Goal: Information Seeking & Learning: Learn about a topic

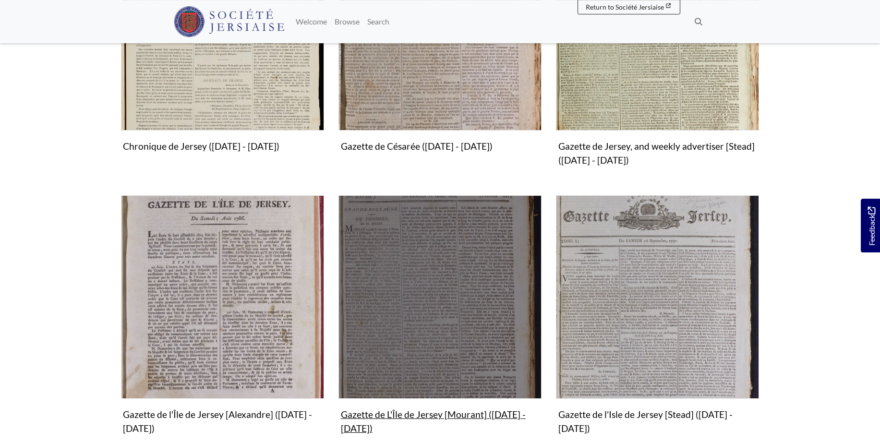
scroll to position [490, 0]
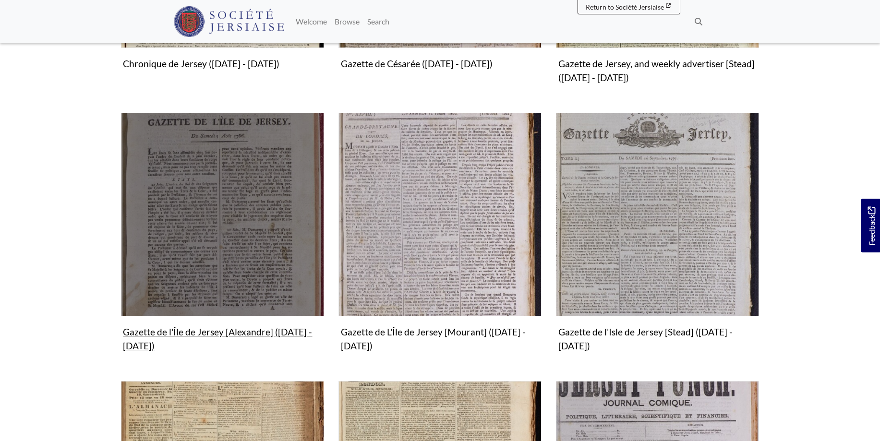
click at [235, 217] on img "Subcollection" at bounding box center [222, 214] width 203 height 203
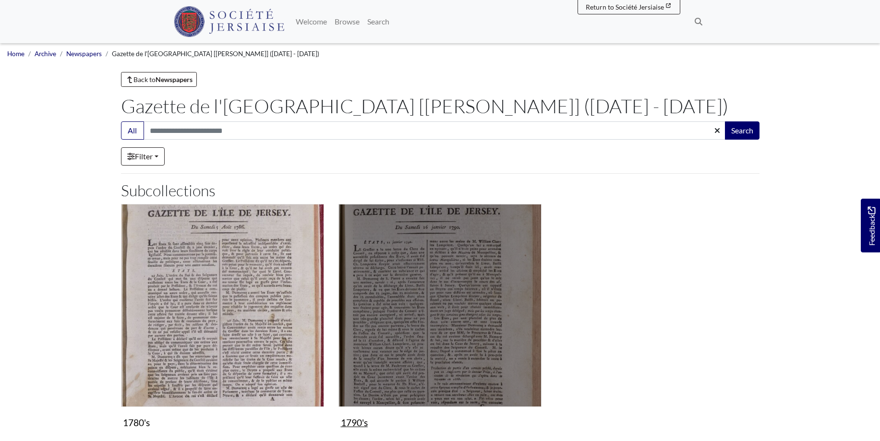
click at [460, 303] on img "Subcollection" at bounding box center [440, 305] width 203 height 203
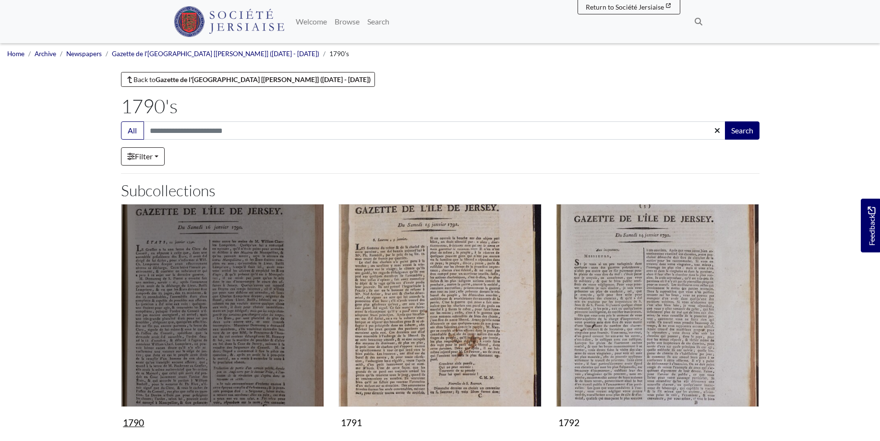
click at [217, 316] on img "Subcollection" at bounding box center [222, 305] width 203 height 203
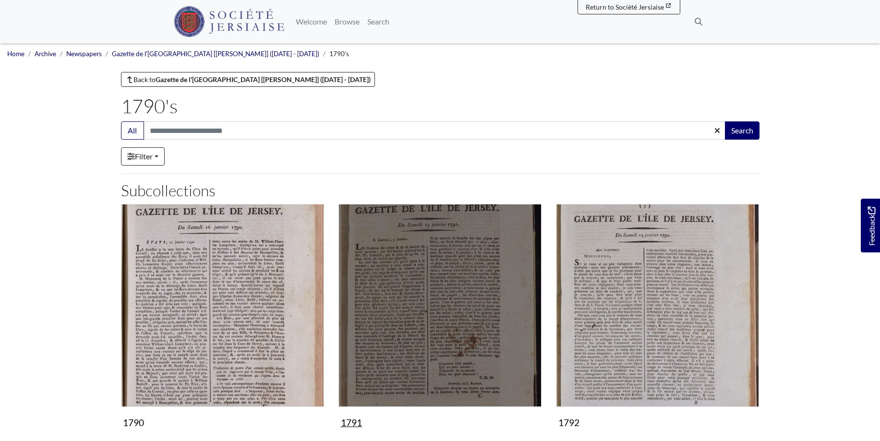
click at [452, 305] on img "Subcollection" at bounding box center [440, 305] width 203 height 203
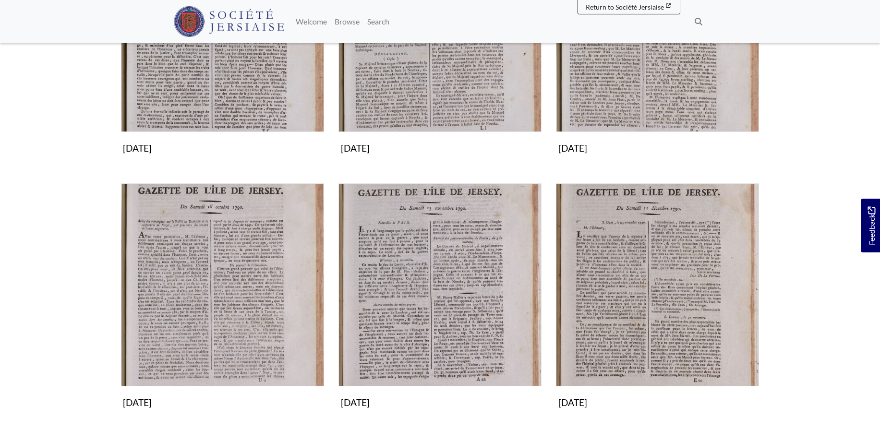
scroll to position [882, 0]
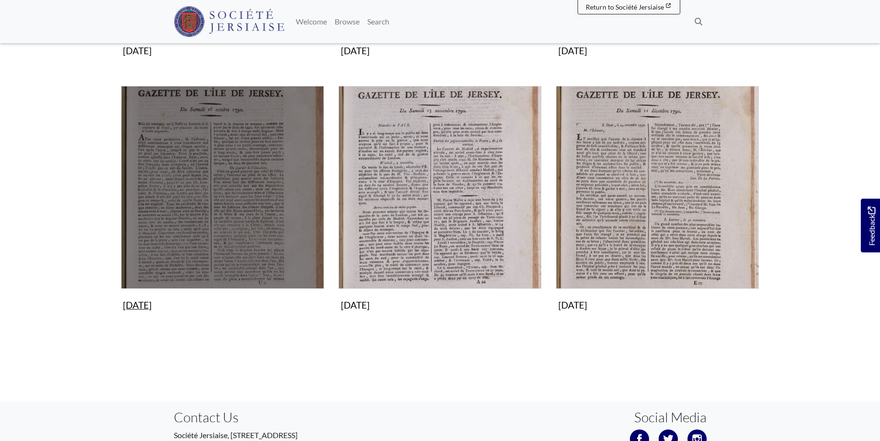
click at [213, 223] on img "Subcollection" at bounding box center [222, 187] width 203 height 203
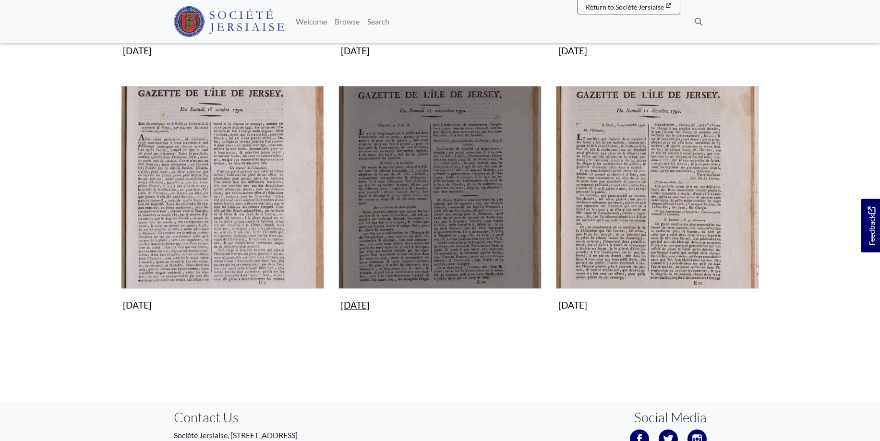
click at [446, 166] on img "Subcollection" at bounding box center [440, 187] width 203 height 203
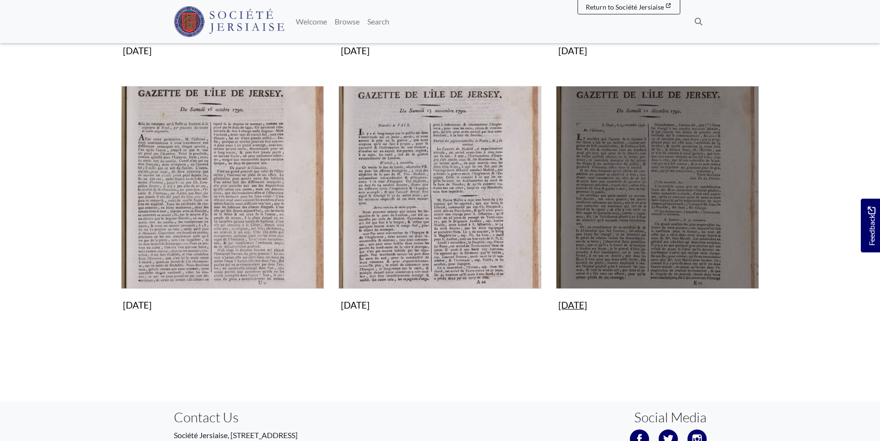
click at [677, 246] on img "Subcollection" at bounding box center [657, 187] width 203 height 203
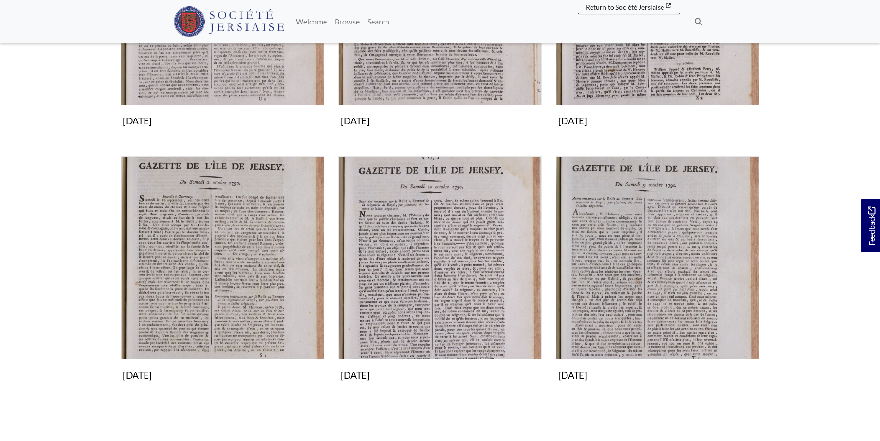
scroll to position [392, 0]
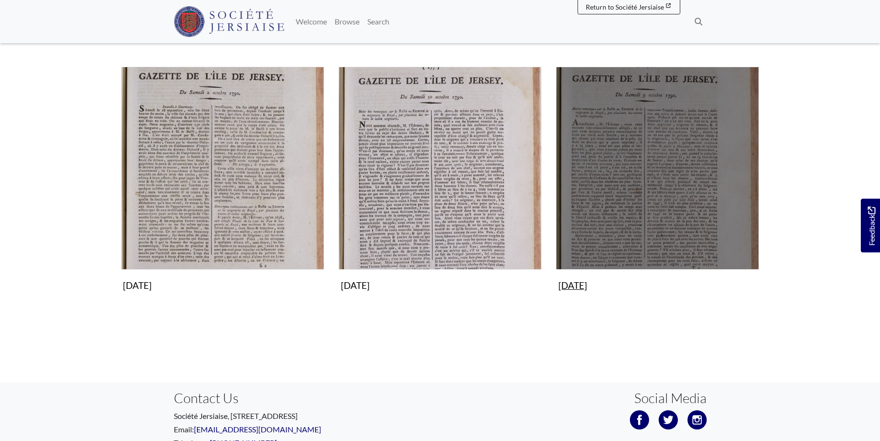
click at [648, 183] on img "Subcollection" at bounding box center [657, 168] width 203 height 203
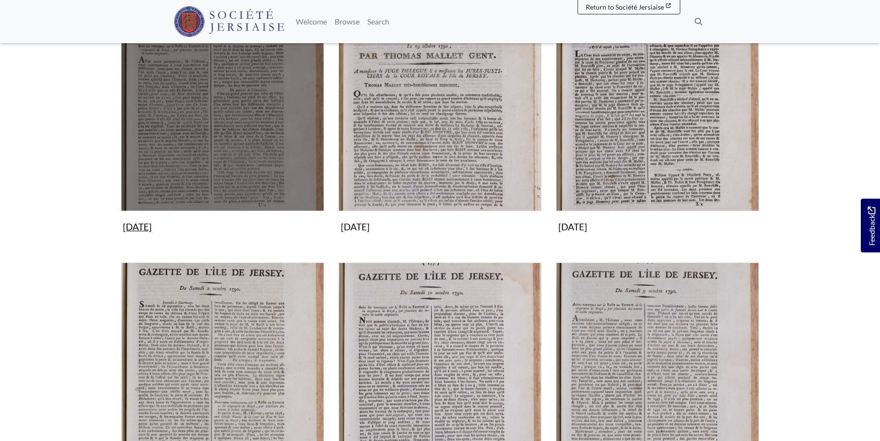
click at [257, 138] on img "Subcollection" at bounding box center [222, 109] width 203 height 203
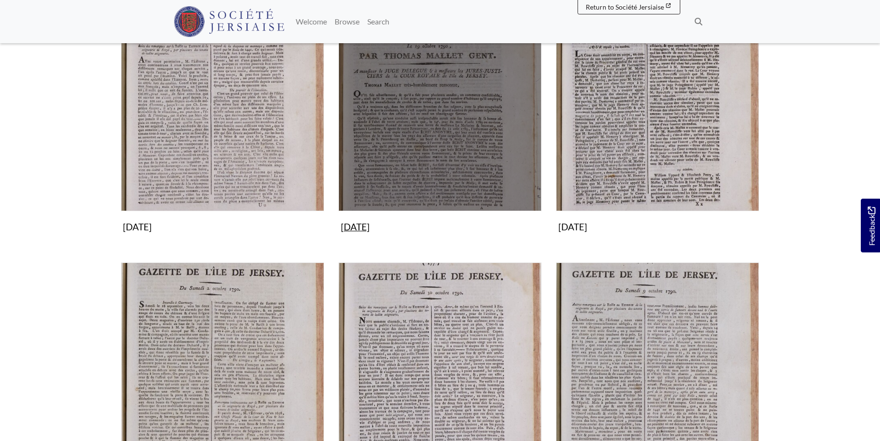
click at [447, 155] on img "Subcollection" at bounding box center [440, 109] width 203 height 203
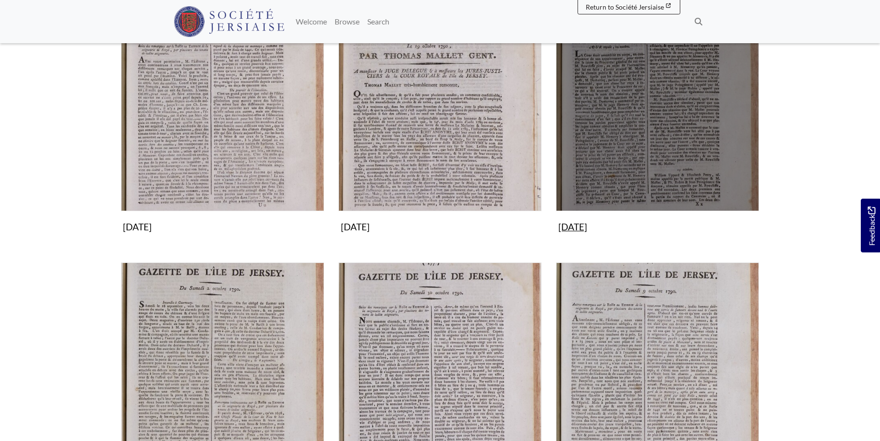
click at [682, 150] on img "Subcollection" at bounding box center [657, 109] width 203 height 203
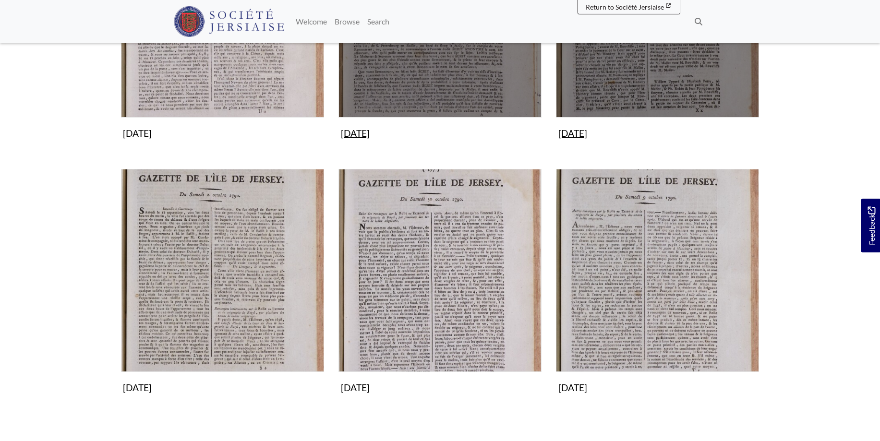
scroll to position [343, 0]
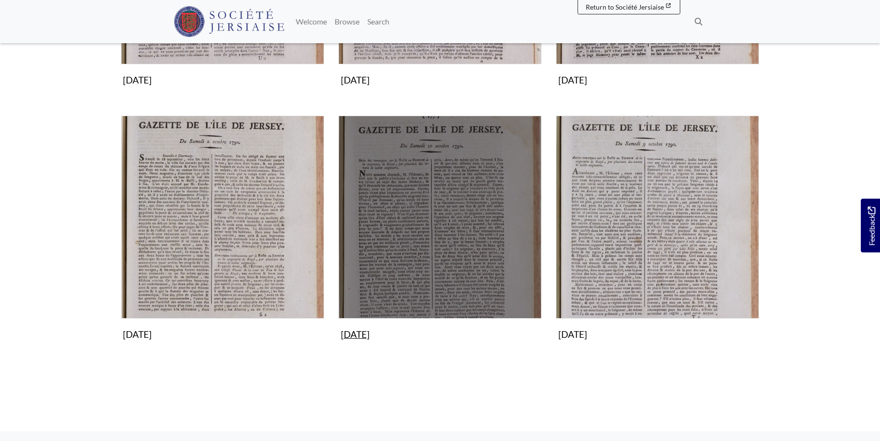
click at [460, 223] on img "Subcollection" at bounding box center [440, 217] width 203 height 203
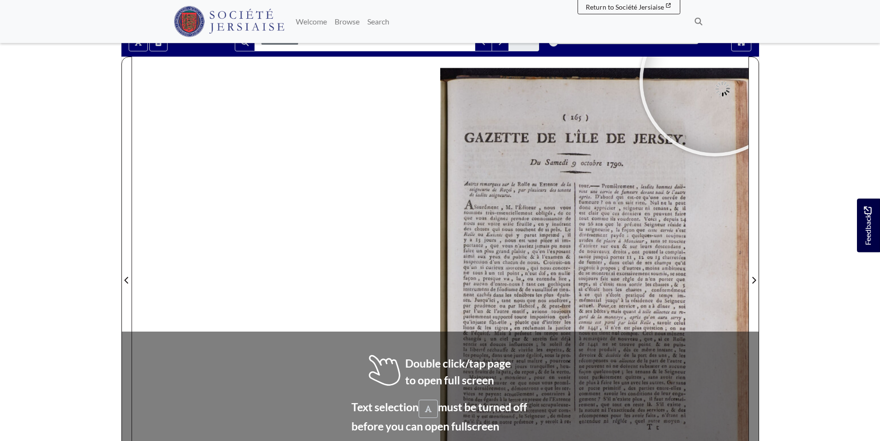
scroll to position [96, 0]
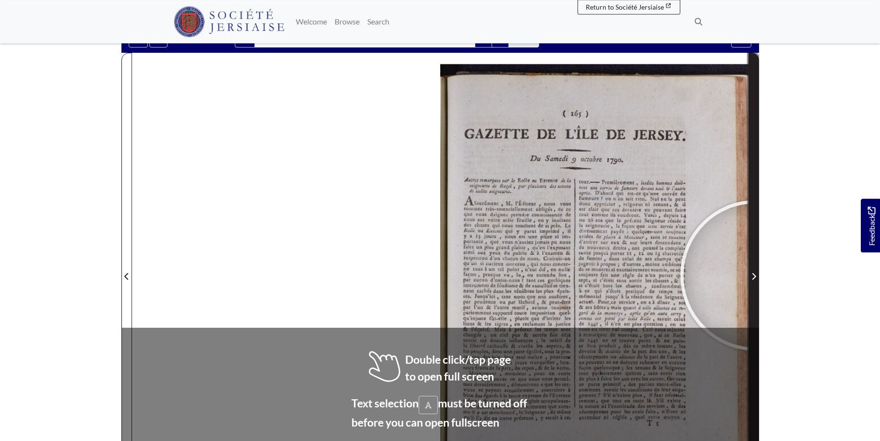
click at [756, 275] on icon "Next Page" at bounding box center [754, 277] width 5 height 8
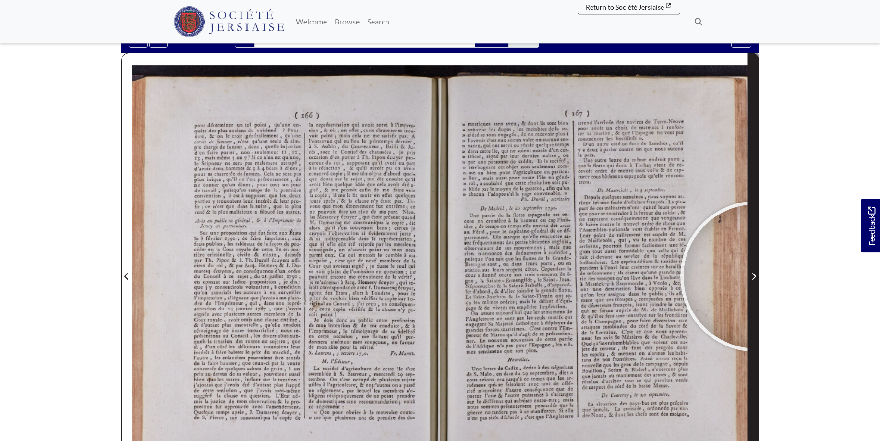
click at [756, 285] on span "Next Page" at bounding box center [754, 270] width 10 height 435
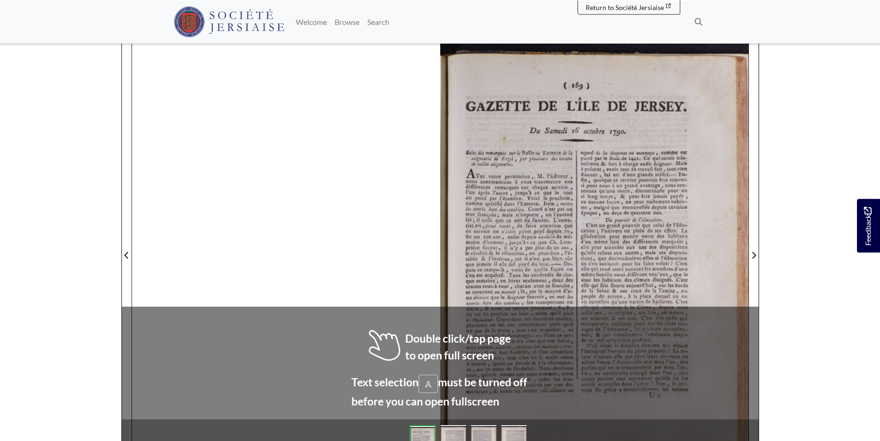
scroll to position [118, 0]
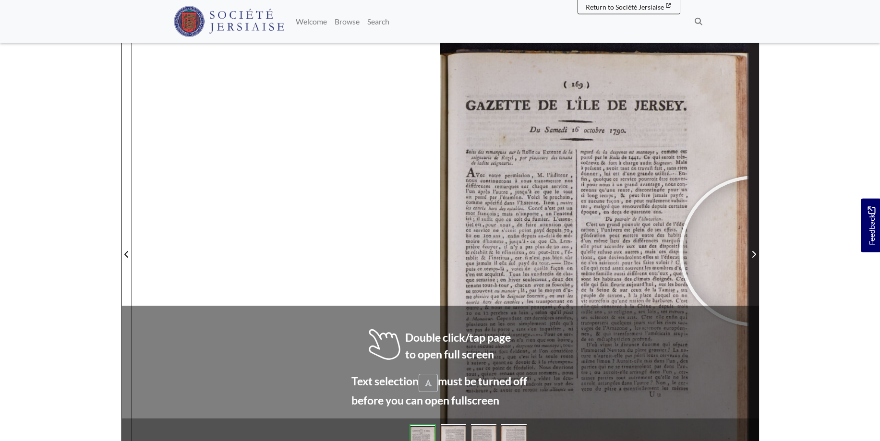
click at [754, 251] on span "Next Page" at bounding box center [754, 255] width 10 height 12
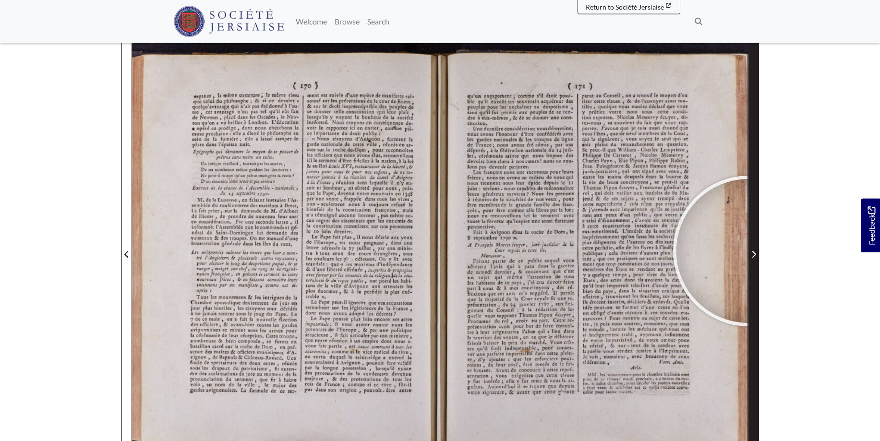
click at [749, 251] on button "Next Page" at bounding box center [754, 249] width 11 height 436
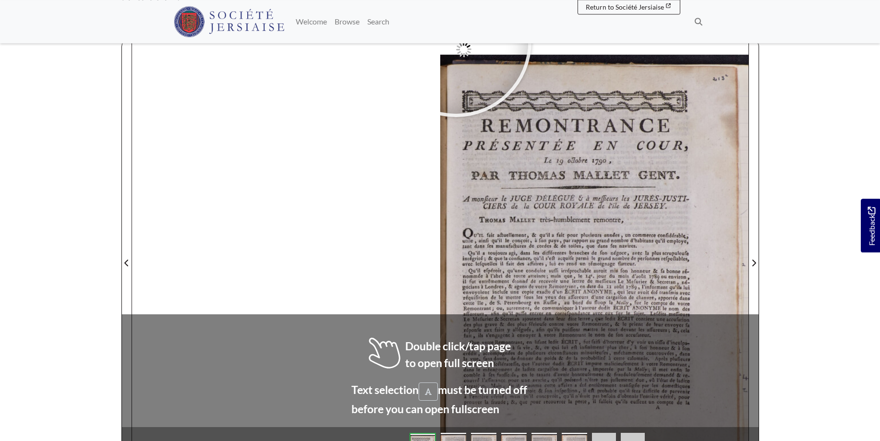
scroll to position [110, 0]
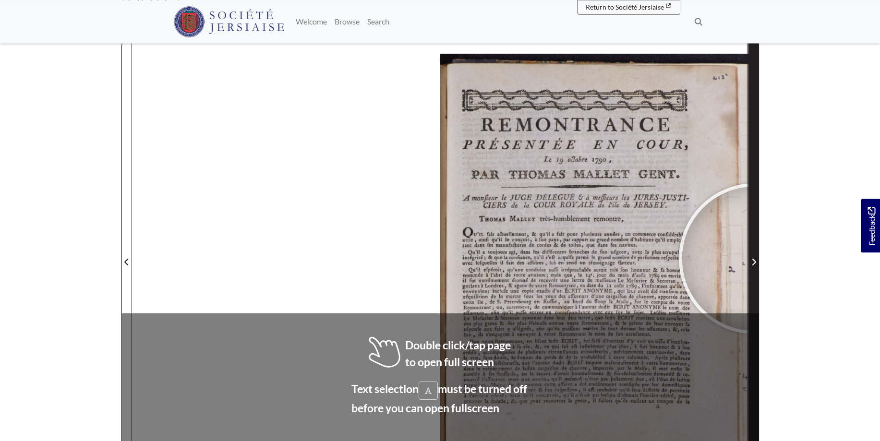
click at [754, 259] on span "Next Page" at bounding box center [754, 262] width 10 height 12
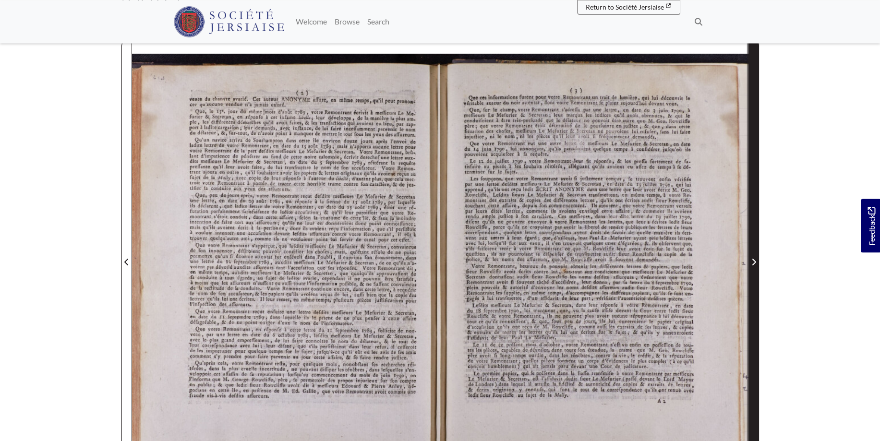
click at [754, 259] on span "Next Page" at bounding box center [754, 262] width 10 height 12
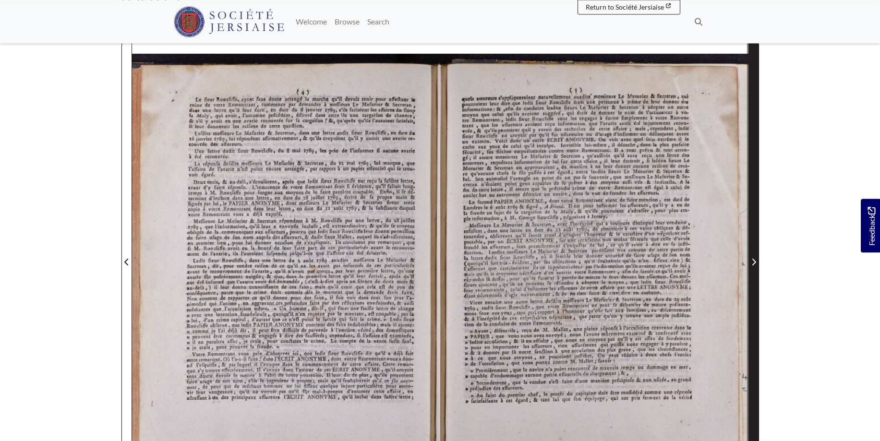
click at [754, 259] on span "Next Page" at bounding box center [754, 262] width 10 height 12
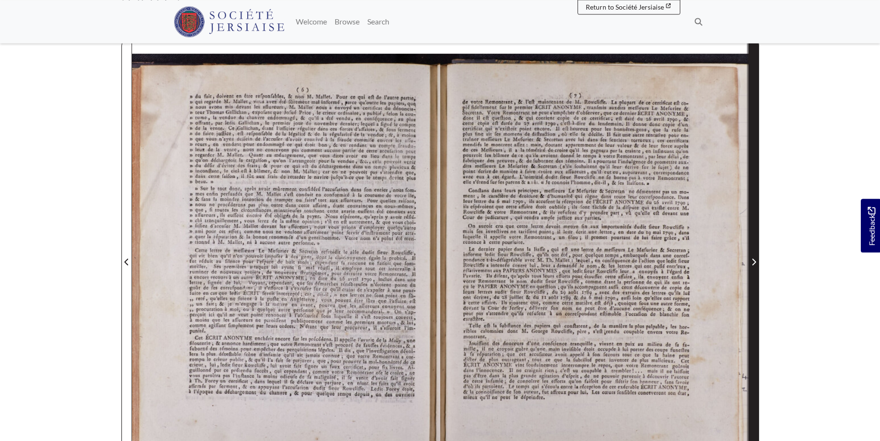
click at [754, 259] on span "Next Page" at bounding box center [754, 262] width 10 height 12
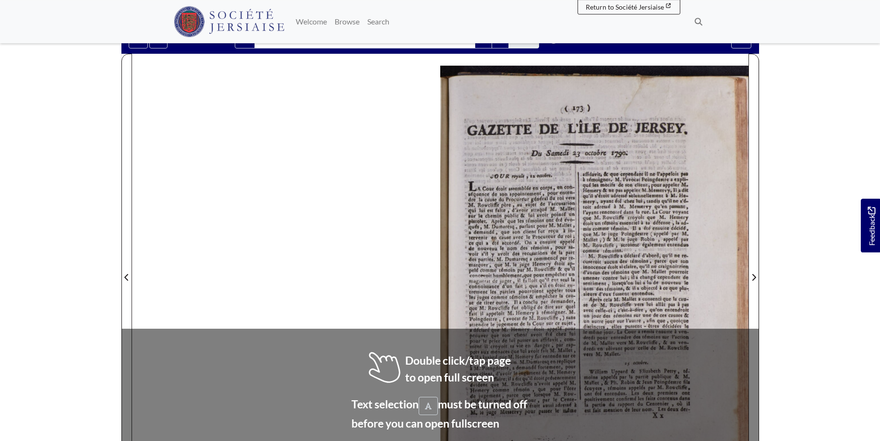
scroll to position [109, 0]
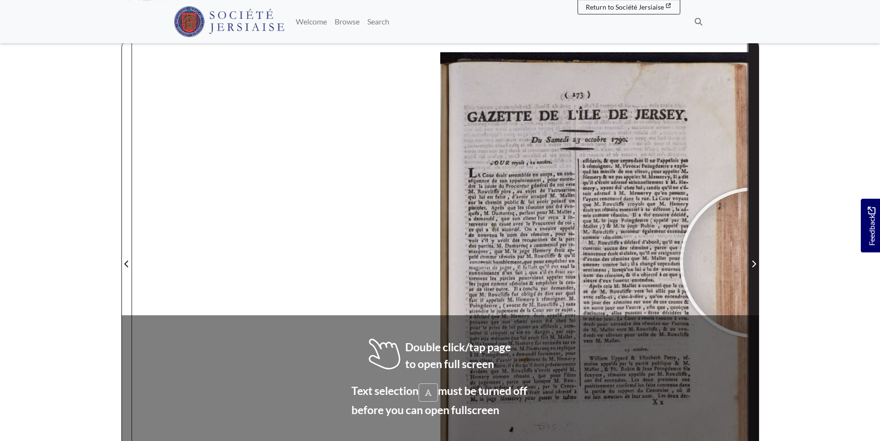
click at [755, 263] on icon "Next Page" at bounding box center [754, 264] width 5 height 8
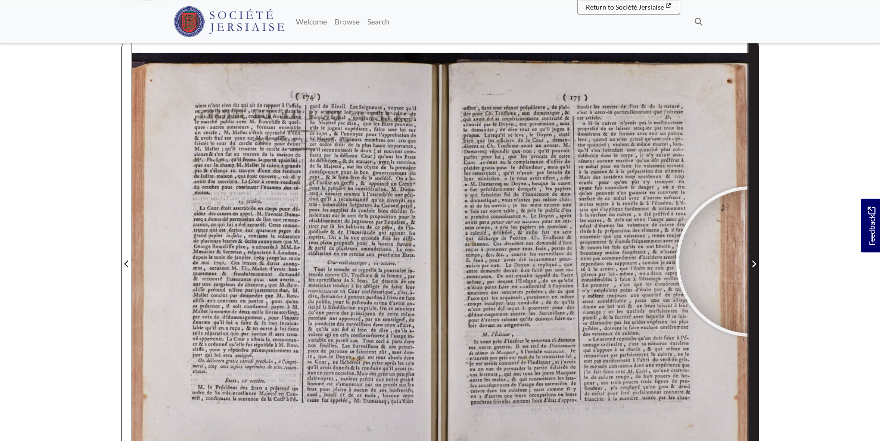
click at [752, 262] on icon "Next Page" at bounding box center [754, 264] width 5 height 8
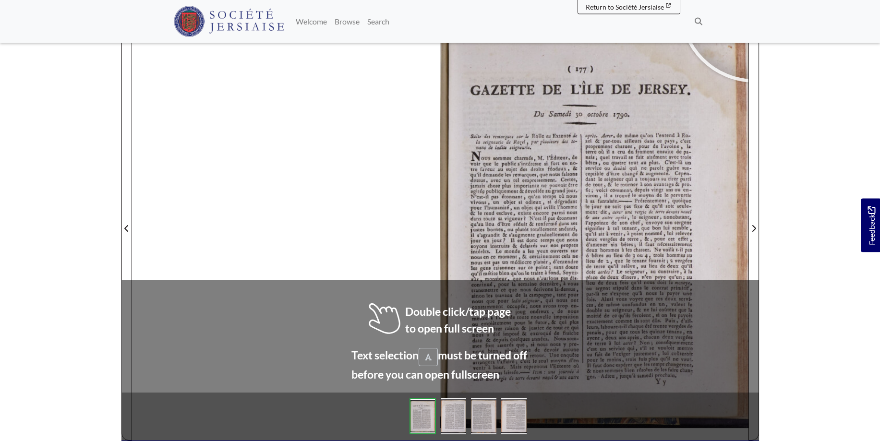
scroll to position [155, 0]
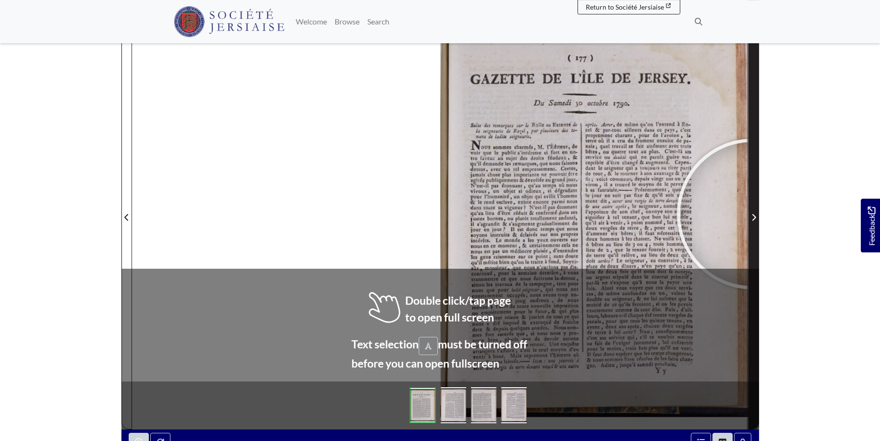
click at [752, 214] on icon "Next Page" at bounding box center [754, 218] width 5 height 8
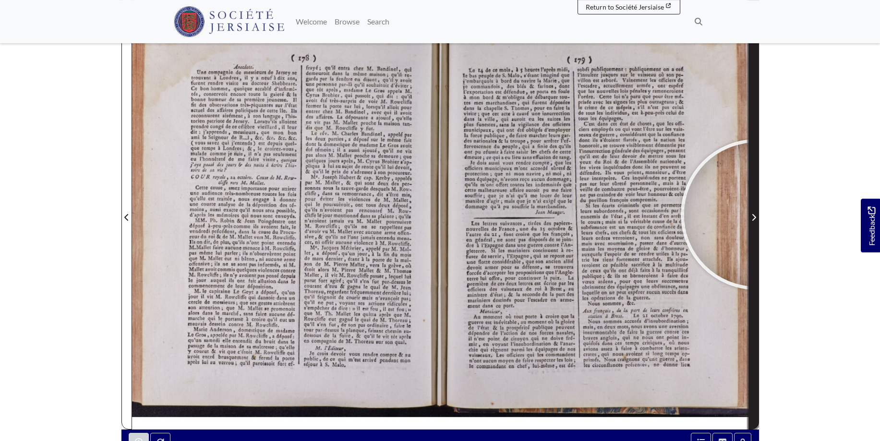
click at [756, 215] on span "Next Page" at bounding box center [754, 218] width 10 height 12
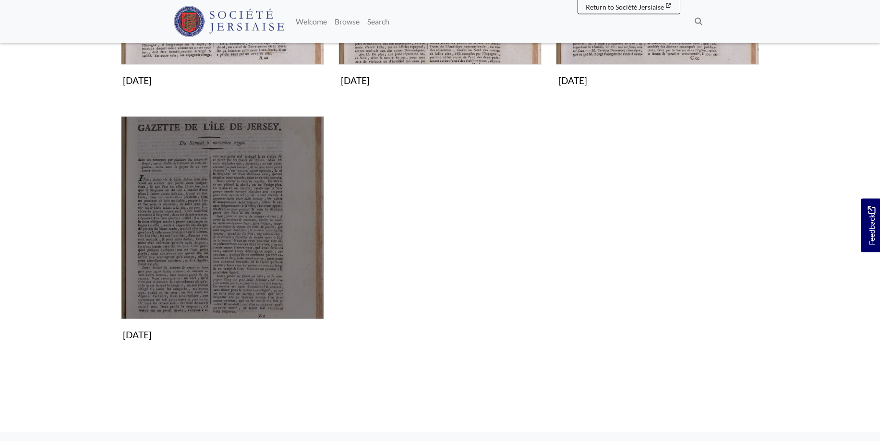
scroll to position [343, 0]
click at [232, 216] on img "Subcollection" at bounding box center [222, 217] width 203 height 203
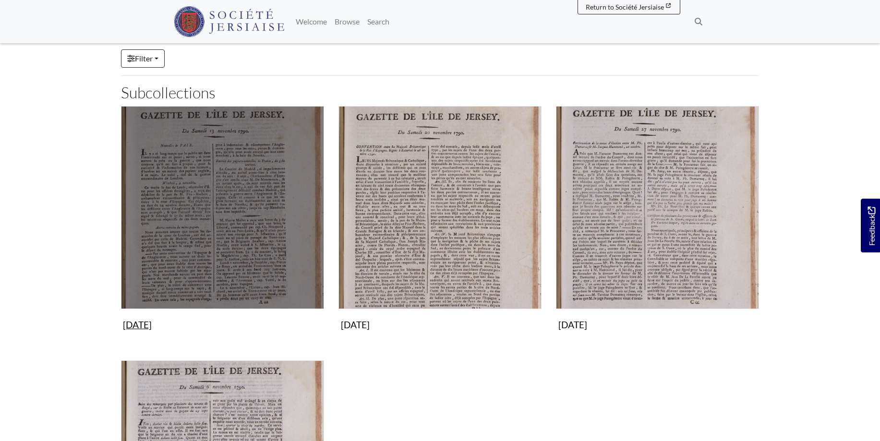
click at [237, 148] on img "Subcollection" at bounding box center [222, 207] width 203 height 203
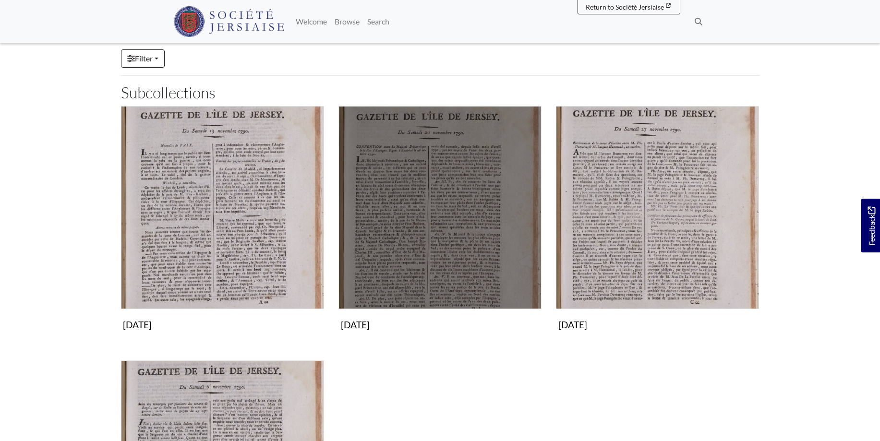
click at [440, 201] on img "Subcollection" at bounding box center [440, 207] width 203 height 203
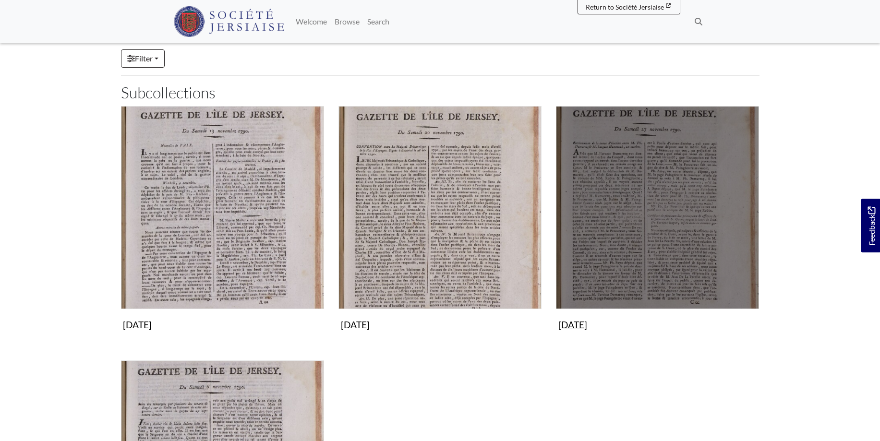
click at [681, 255] on img "Subcollection" at bounding box center [657, 207] width 203 height 203
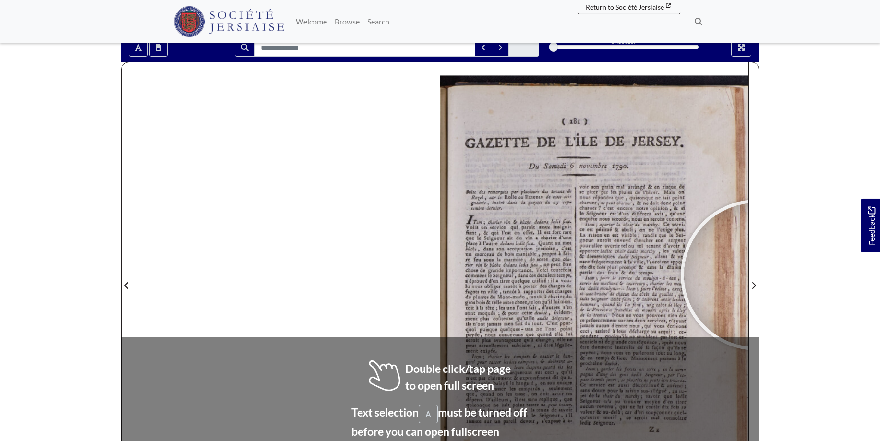
scroll to position [97, 0]
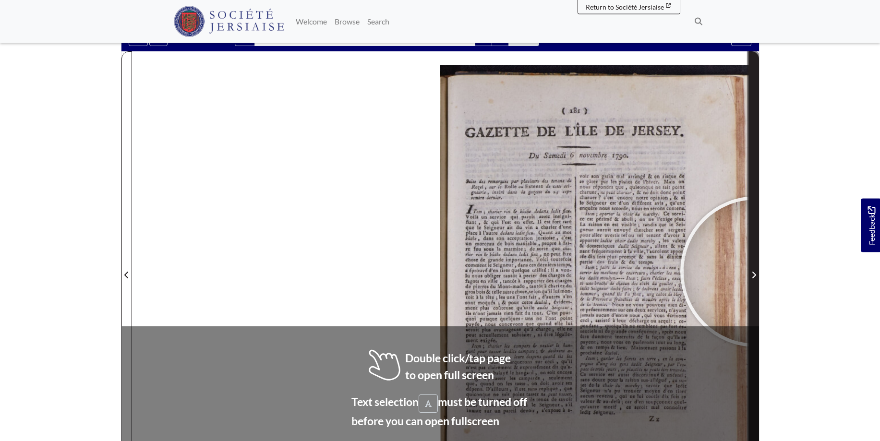
click at [756, 272] on icon "Next Page" at bounding box center [754, 275] width 5 height 8
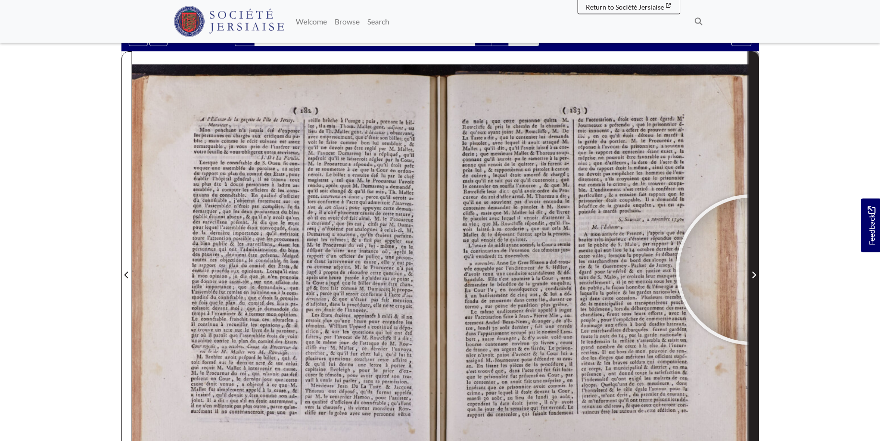
click at [752, 270] on span "Next Page" at bounding box center [754, 275] width 10 height 12
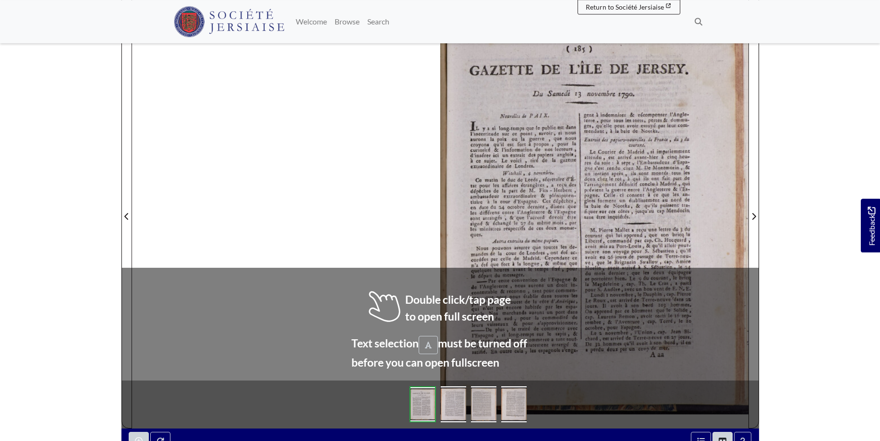
scroll to position [159, 0]
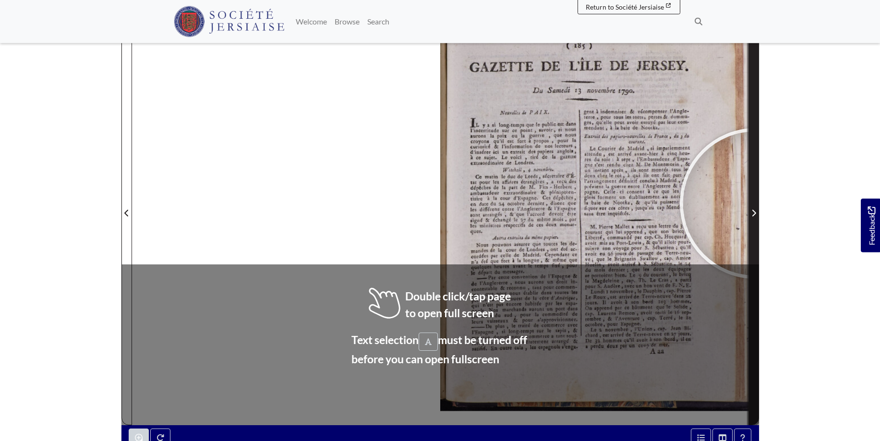
click at [755, 204] on span "Next Page" at bounding box center [754, 207] width 10 height 435
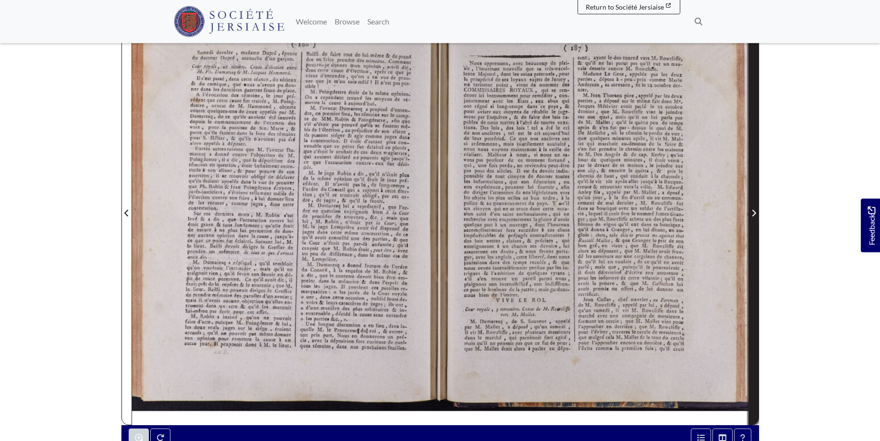
click at [752, 208] on span "Next Page" at bounding box center [754, 213] width 10 height 12
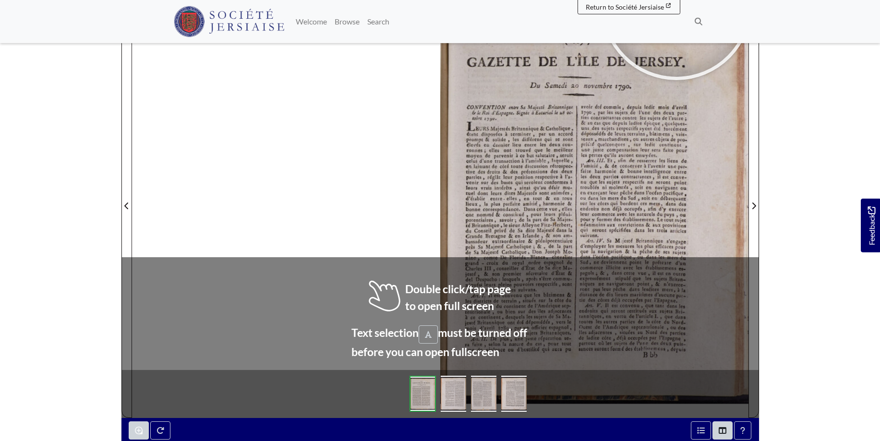
scroll to position [178, 0]
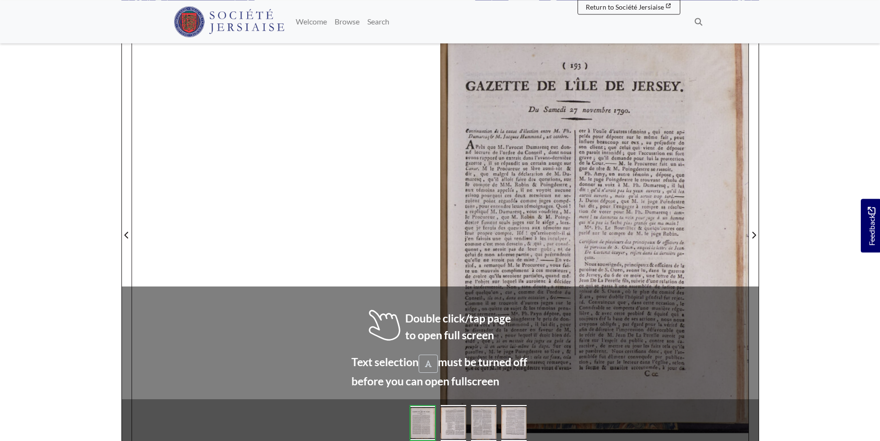
scroll to position [143, 0]
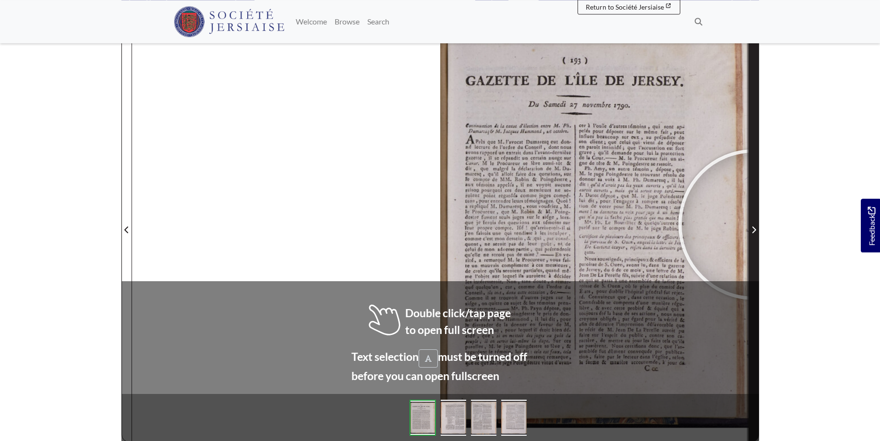
click at [754, 225] on span "Next Page" at bounding box center [754, 230] width 10 height 12
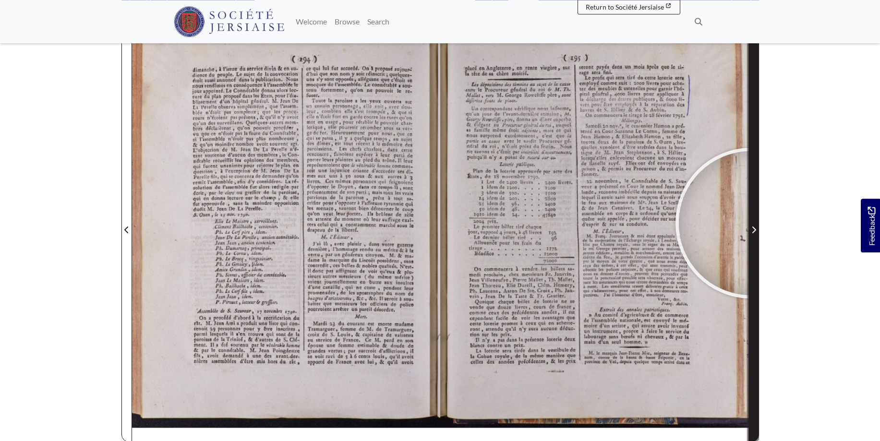
click at [751, 223] on span "Next Page" at bounding box center [754, 224] width 10 height 435
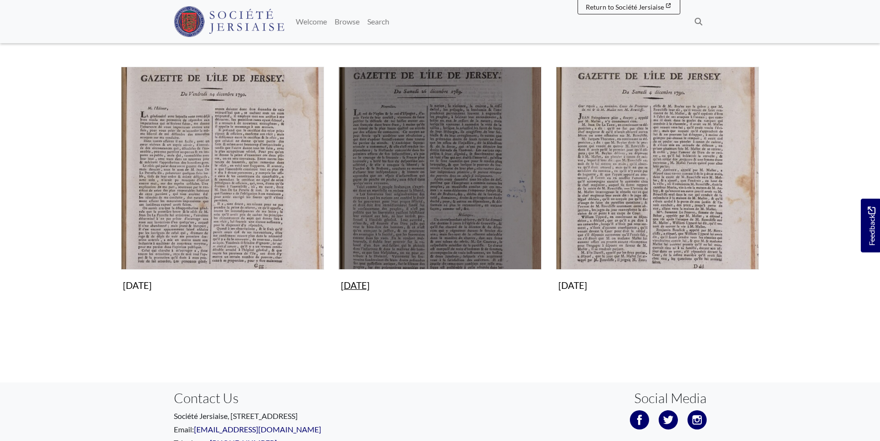
scroll to position [294, 0]
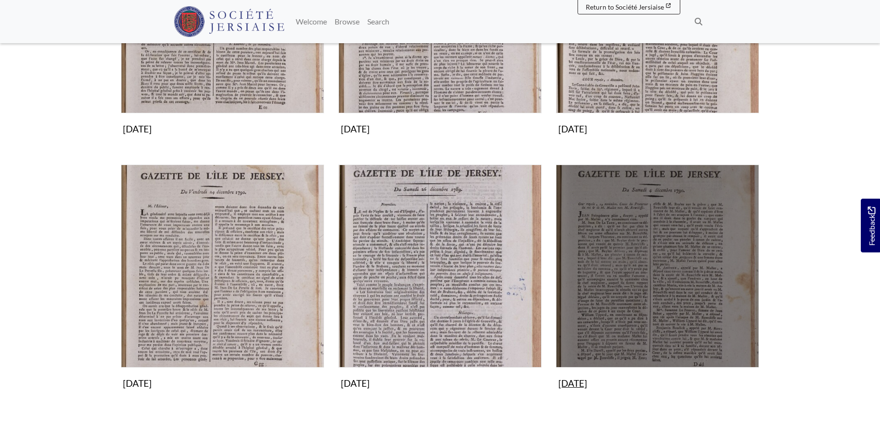
click at [665, 272] on img "Subcollection" at bounding box center [657, 266] width 203 height 203
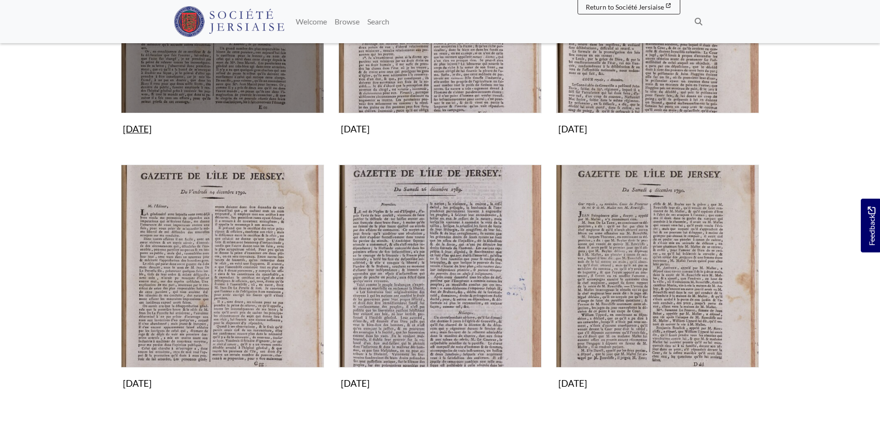
click at [251, 73] on img "Subcollection" at bounding box center [222, 11] width 203 height 203
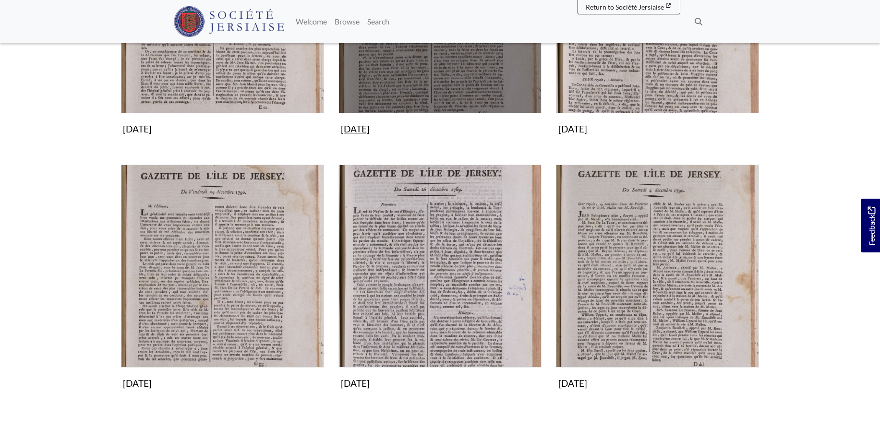
click at [469, 69] on img "Subcollection" at bounding box center [440, 11] width 203 height 203
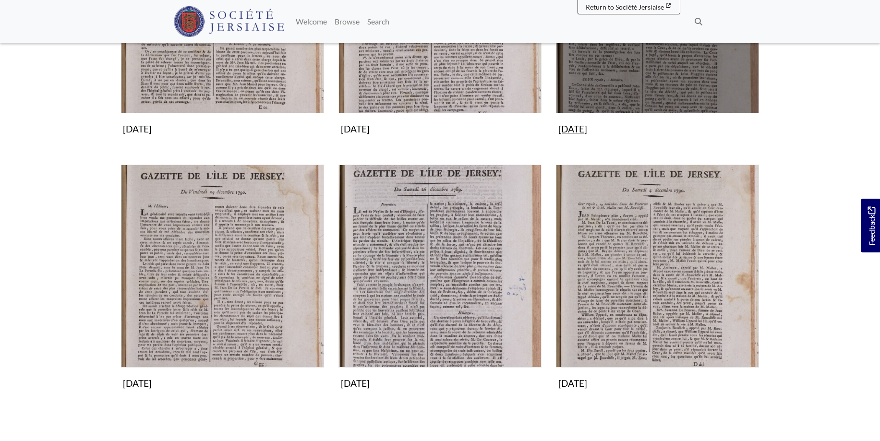
click at [684, 68] on img "Subcollection" at bounding box center [657, 11] width 203 height 203
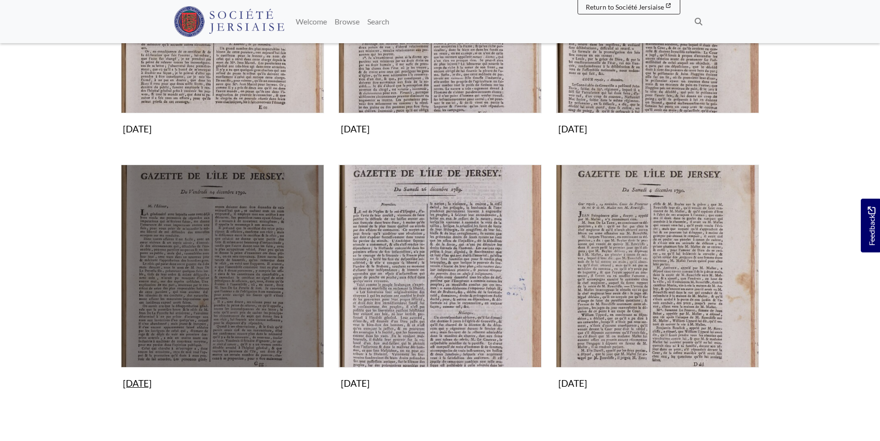
click at [230, 257] on img "Subcollection" at bounding box center [222, 266] width 203 height 203
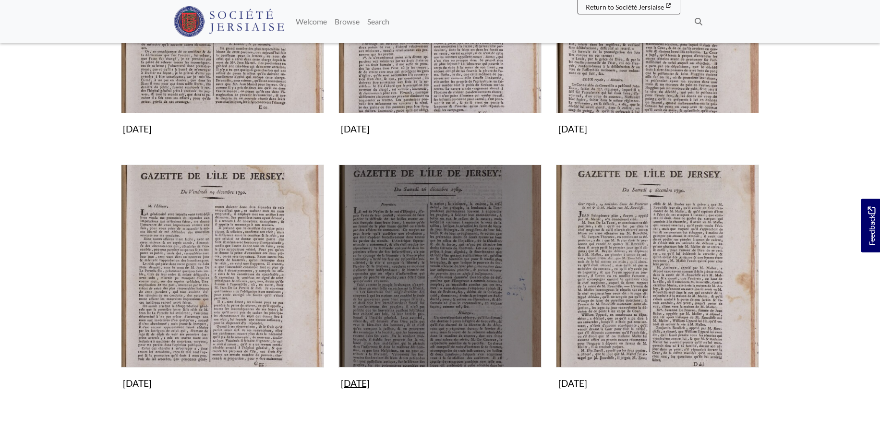
click at [463, 236] on img "Subcollection" at bounding box center [440, 266] width 203 height 203
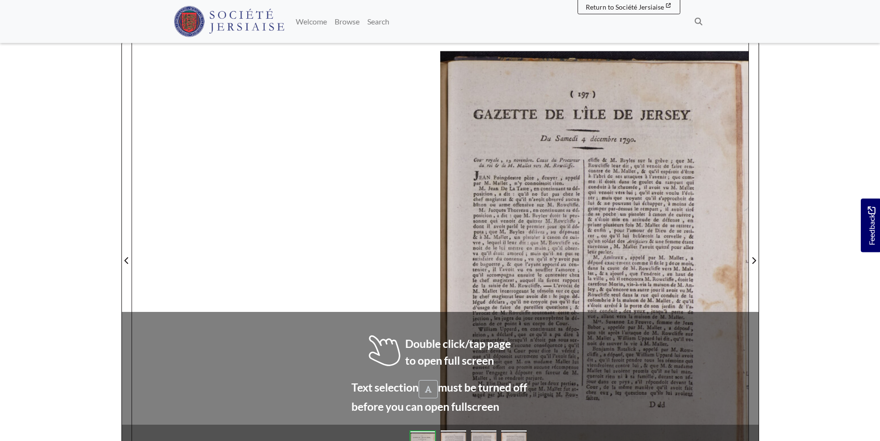
scroll to position [124, 0]
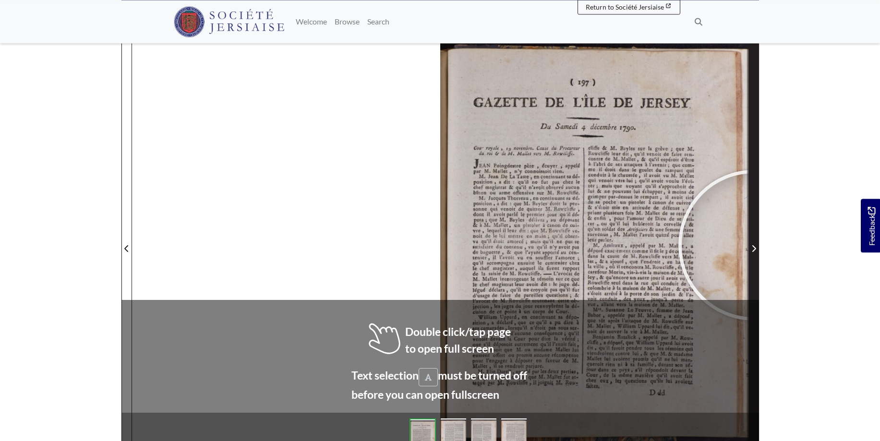
click at [754, 245] on span "Next Page" at bounding box center [754, 249] width 10 height 12
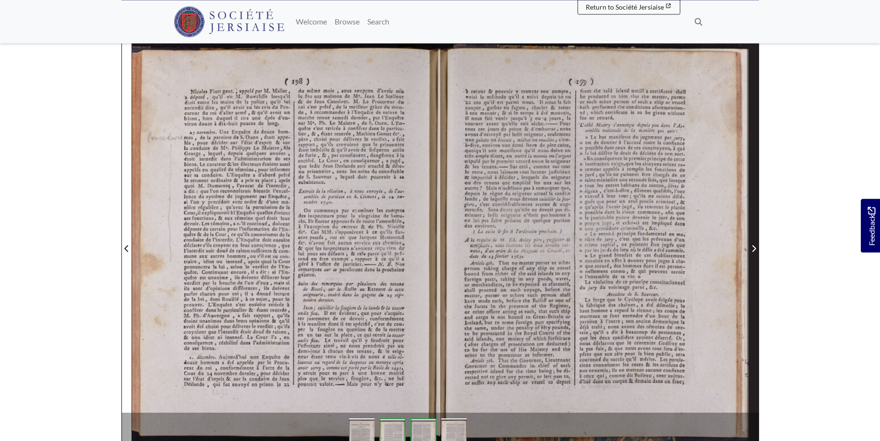
click at [754, 245] on span "Next Page" at bounding box center [754, 249] width 10 height 12
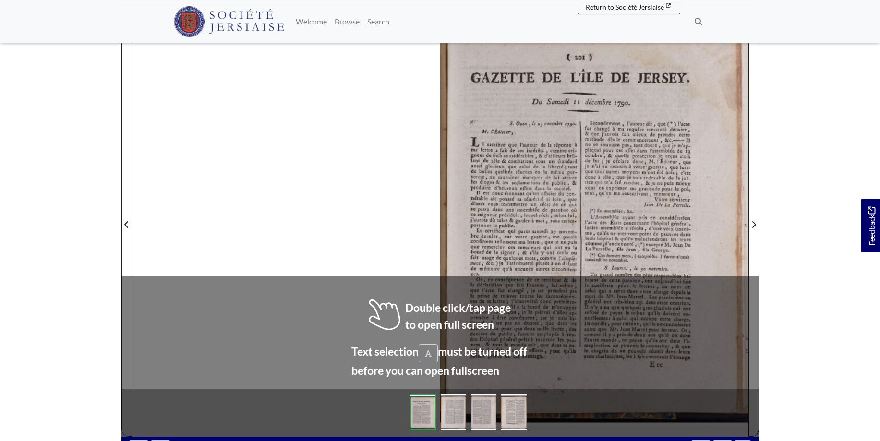
scroll to position [151, 0]
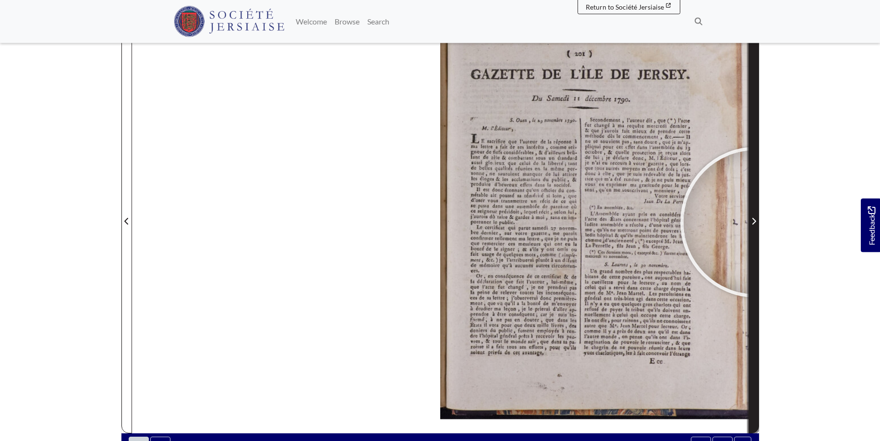
click at [756, 222] on icon "Next Page" at bounding box center [754, 222] width 5 height 8
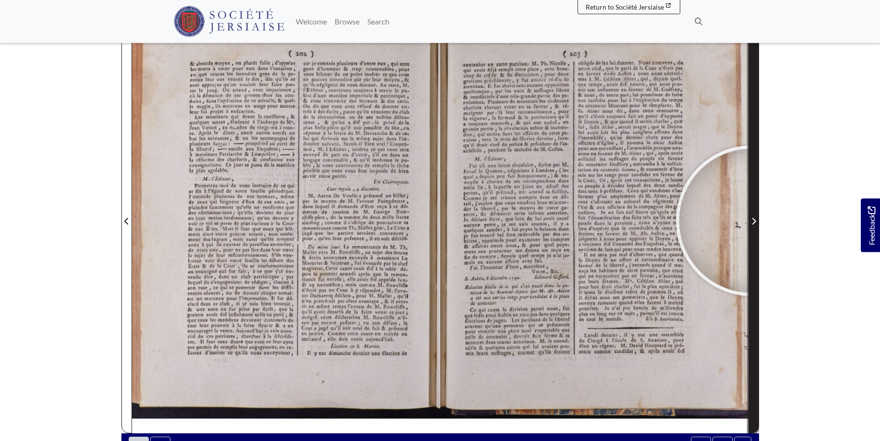
click at [752, 220] on icon "Next Page" at bounding box center [754, 222] width 5 height 8
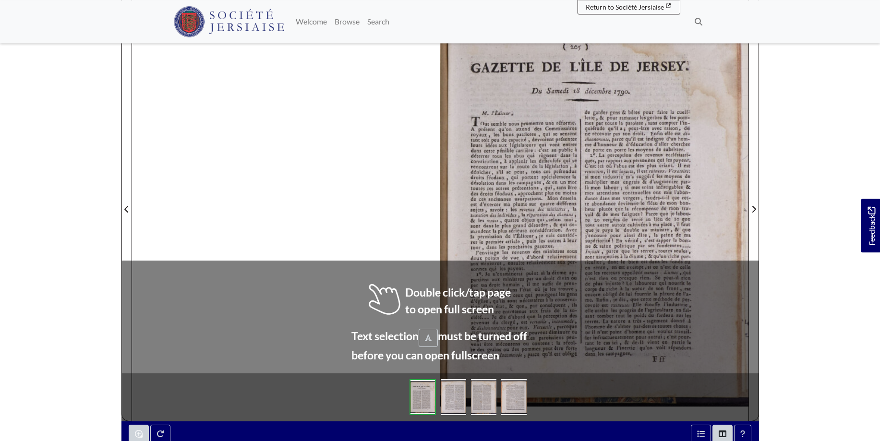
scroll to position [164, 0]
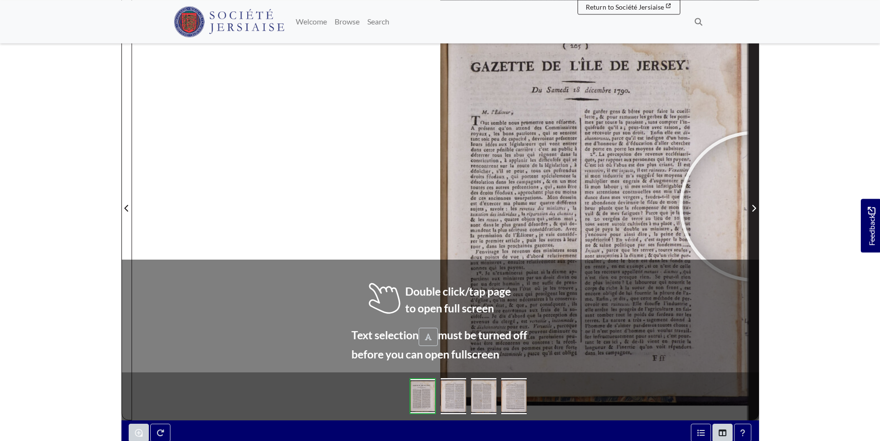
click at [755, 206] on icon "Next Page" at bounding box center [754, 209] width 5 height 8
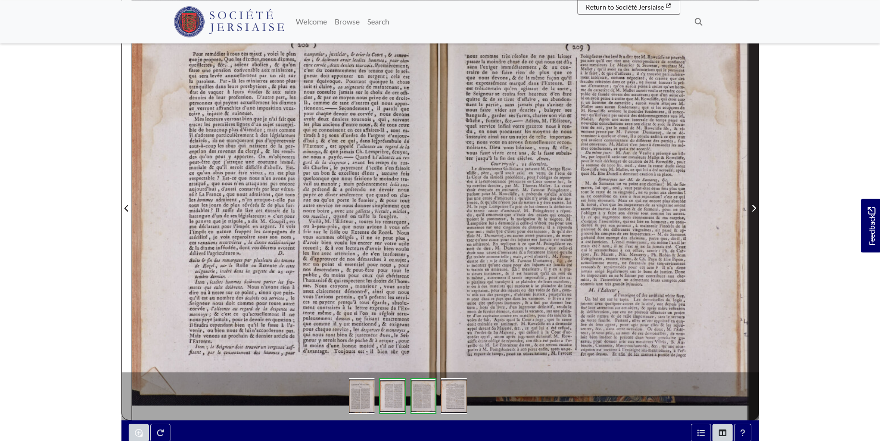
click at [755, 206] on icon "Next Page" at bounding box center [754, 209] width 5 height 8
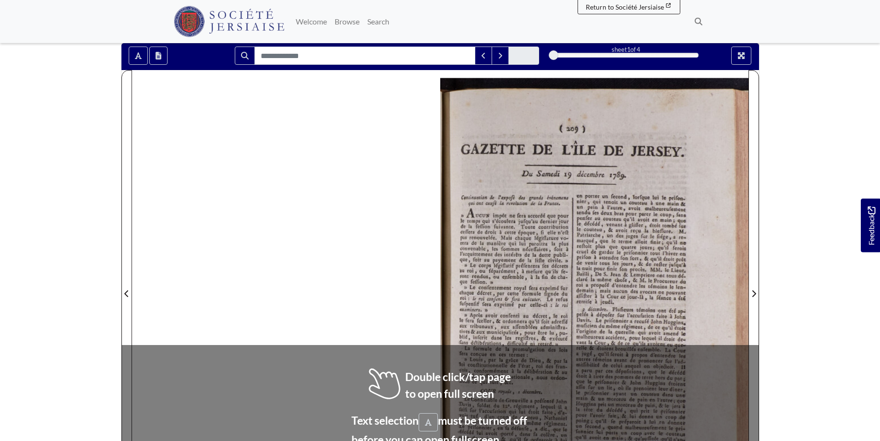
scroll to position [85, 0]
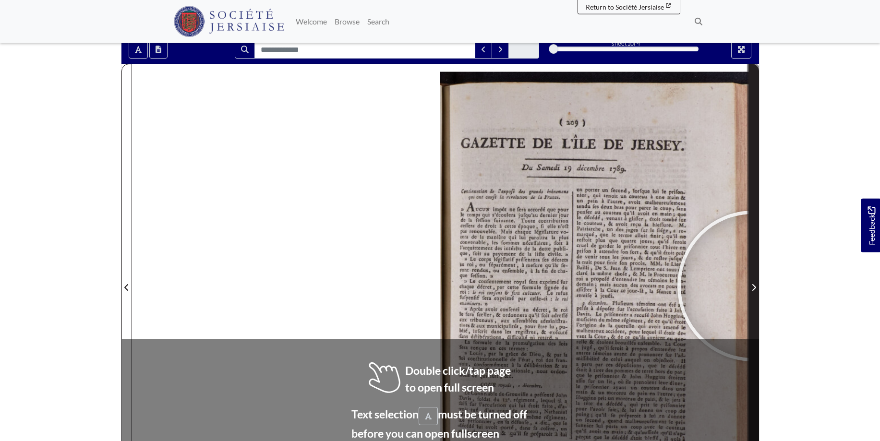
click at [753, 286] on icon "Next Page" at bounding box center [754, 288] width 5 height 8
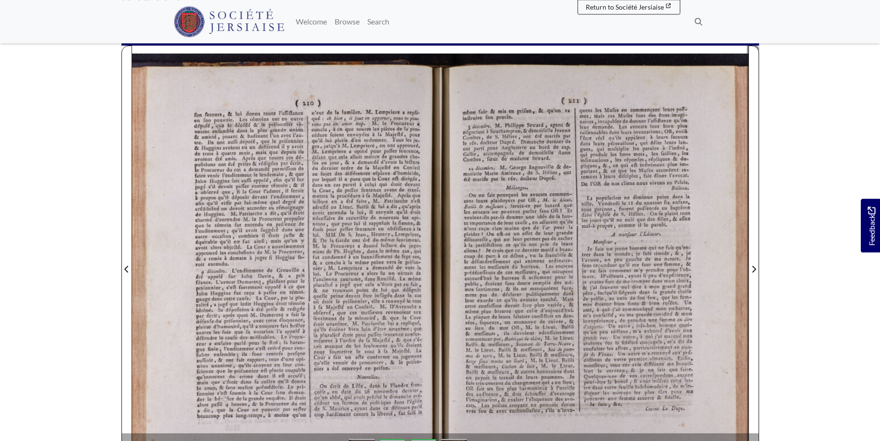
scroll to position [128, 0]
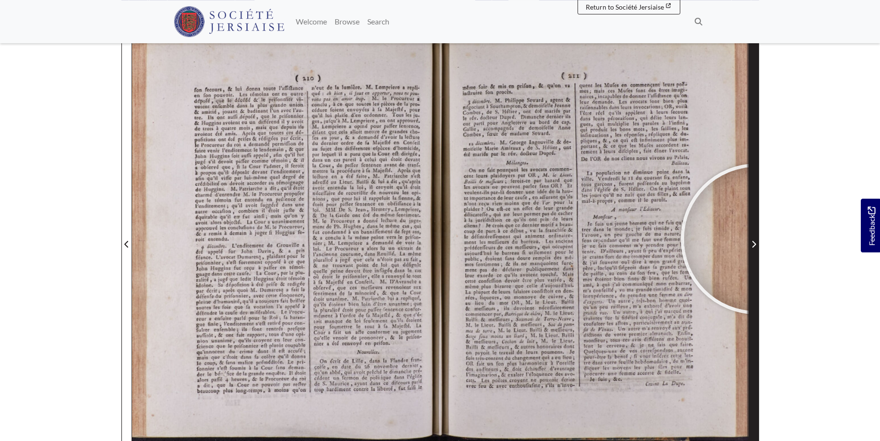
click at [756, 239] on span "Next Page" at bounding box center [754, 245] width 10 height 12
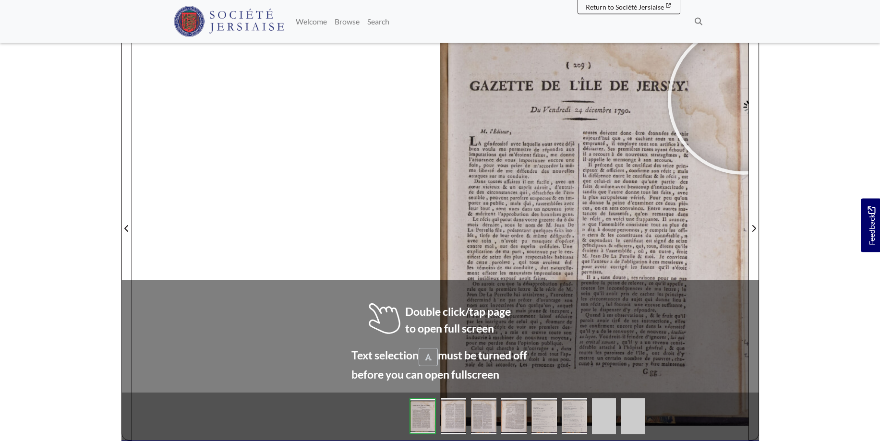
scroll to position [150, 0]
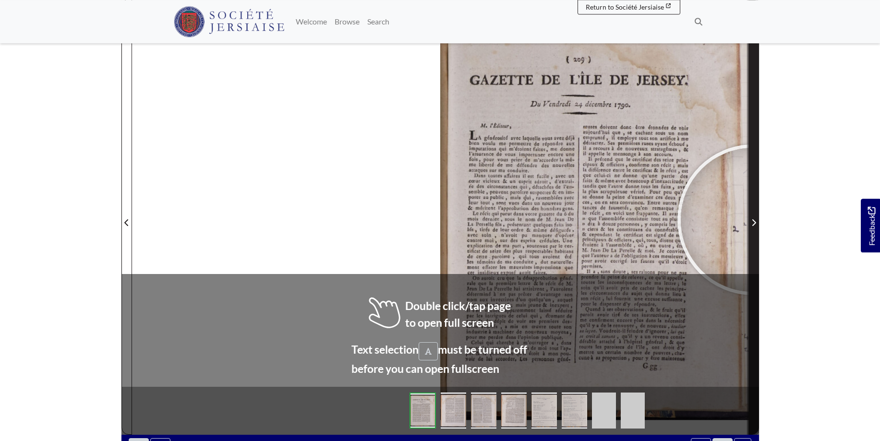
click at [753, 220] on icon "Next Page" at bounding box center [754, 223] width 5 height 8
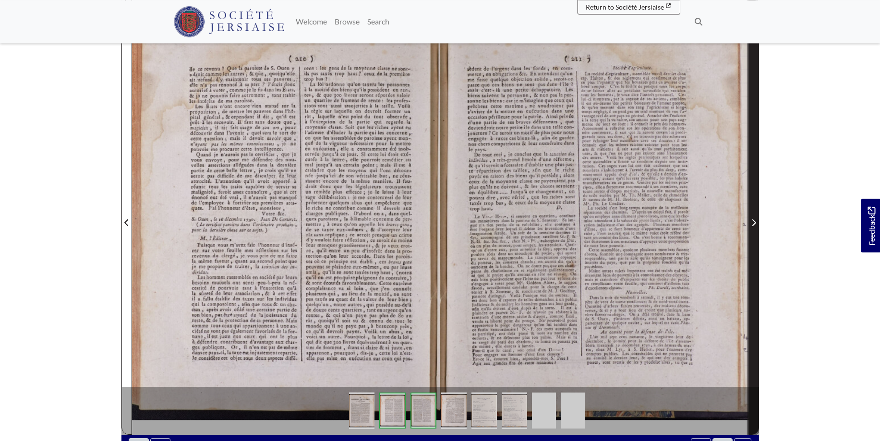
click at [756, 219] on span "Next Page" at bounding box center [754, 223] width 10 height 12
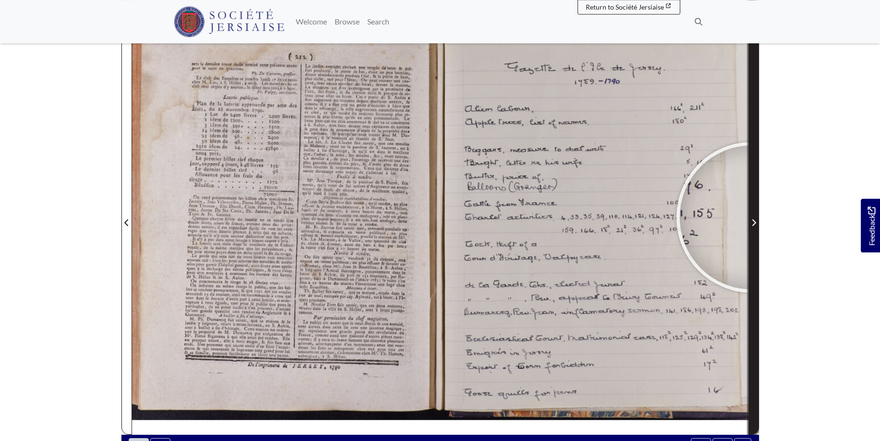
click at [752, 218] on span "Next Page" at bounding box center [754, 223] width 10 height 12
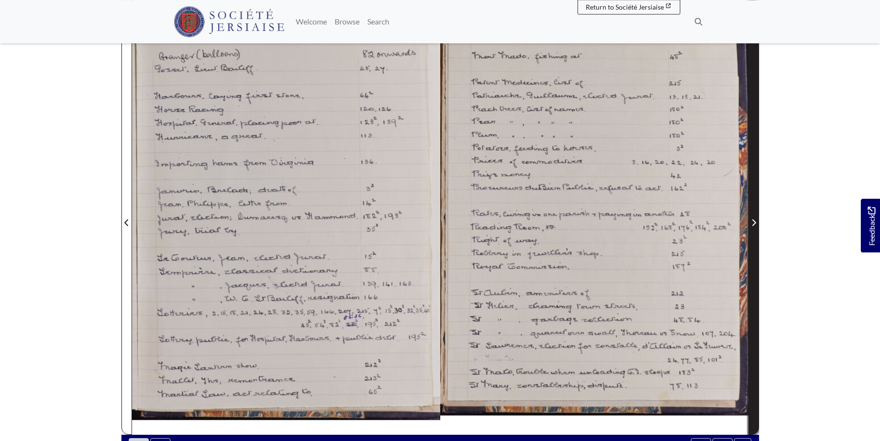
click at [753, 222] on icon "Next Page" at bounding box center [754, 223] width 5 height 8
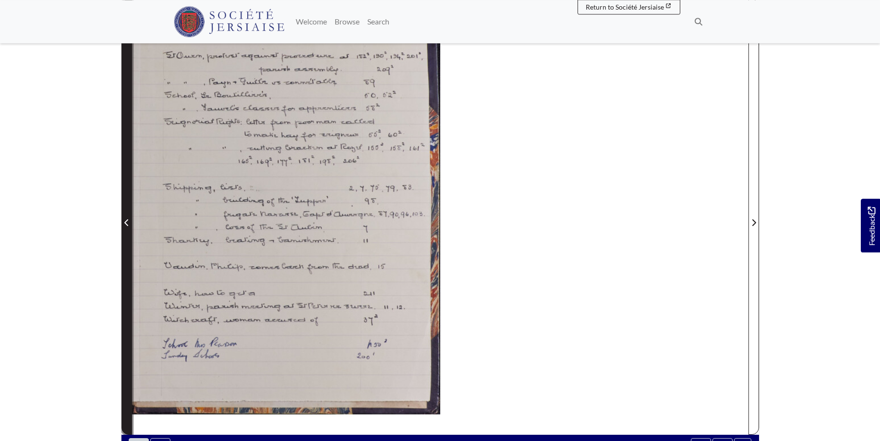
click at [124, 217] on span "Previous Page" at bounding box center [127, 217] width 10 height 435
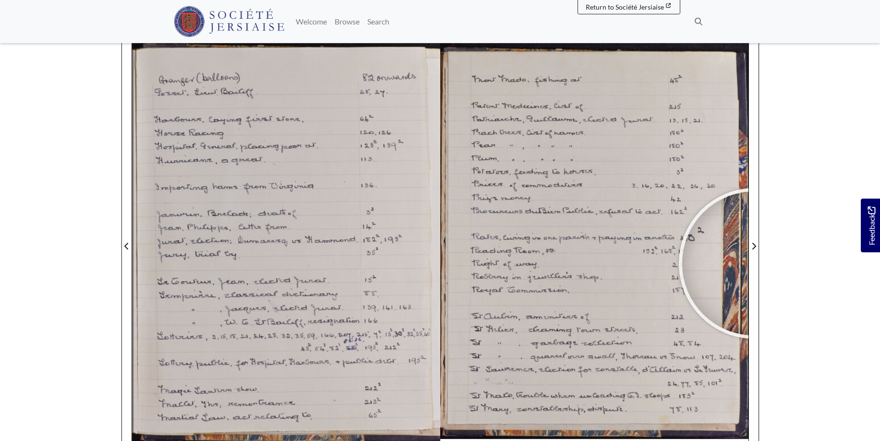
scroll to position [130, 0]
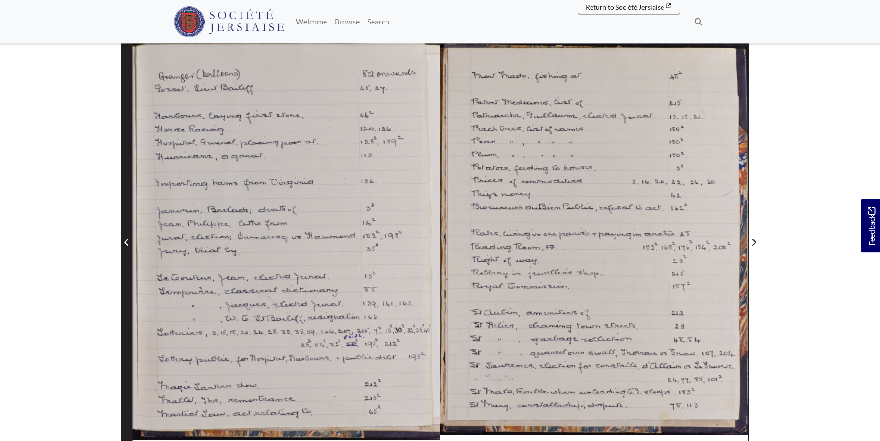
click at [126, 239] on span "Previous Page" at bounding box center [127, 243] width 10 height 12
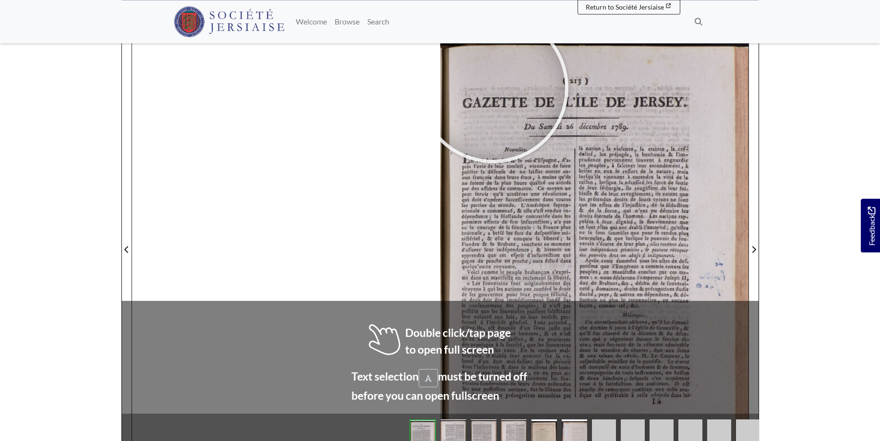
scroll to position [124, 0]
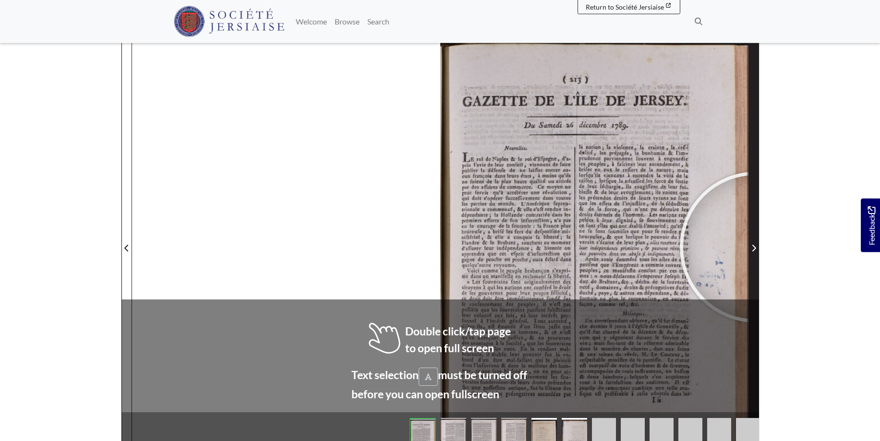
click at [755, 247] on icon "Next Page" at bounding box center [754, 248] width 5 height 8
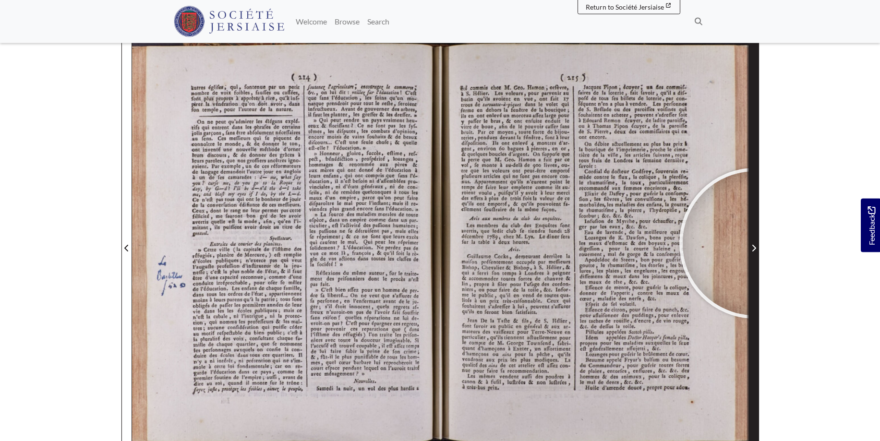
click at [755, 243] on span "Next Page" at bounding box center [754, 249] width 10 height 12
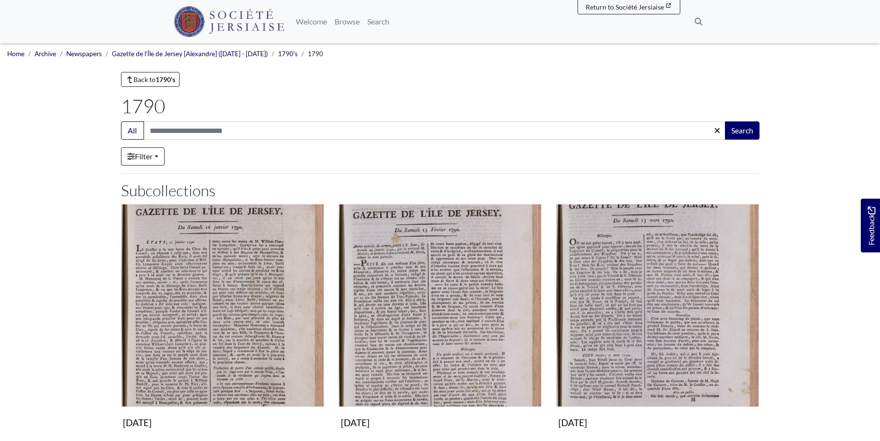
scroll to position [882, 0]
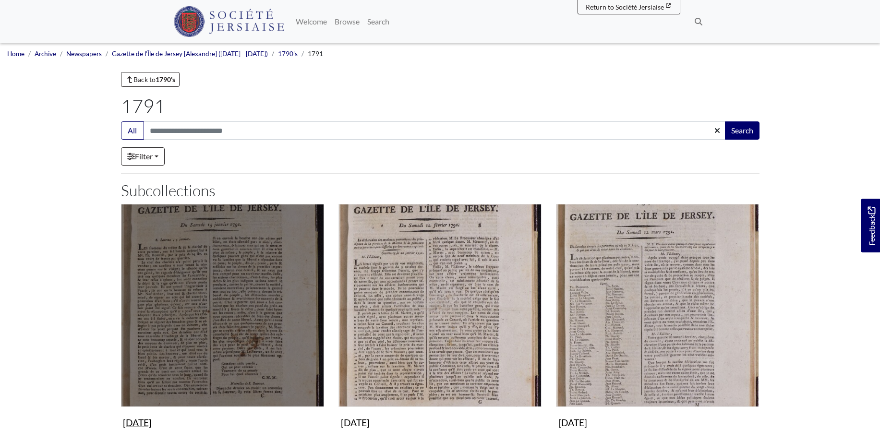
click at [230, 261] on img "Subcollection" at bounding box center [222, 305] width 203 height 203
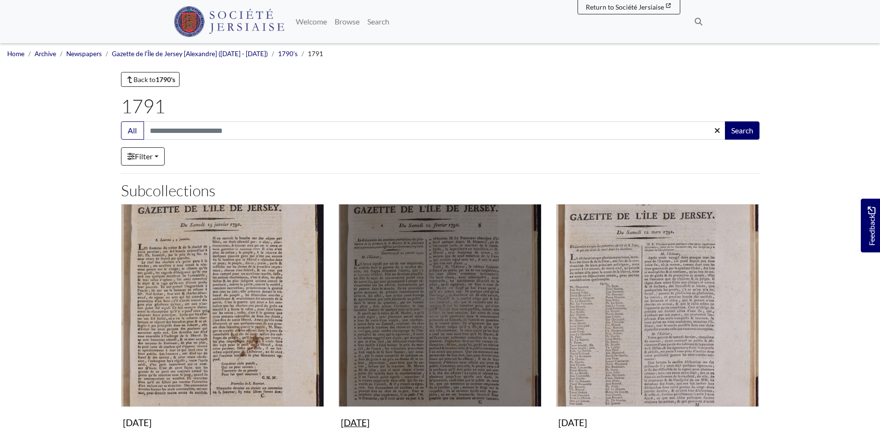
click at [439, 331] on img "Subcollection" at bounding box center [440, 305] width 203 height 203
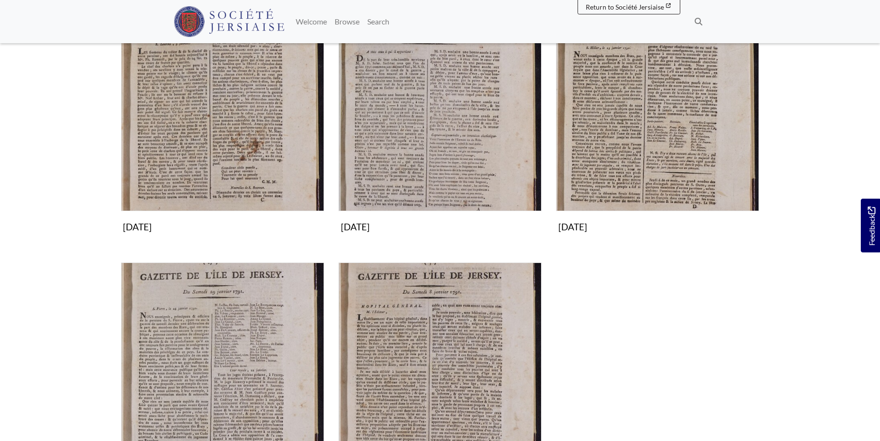
scroll to position [294, 0]
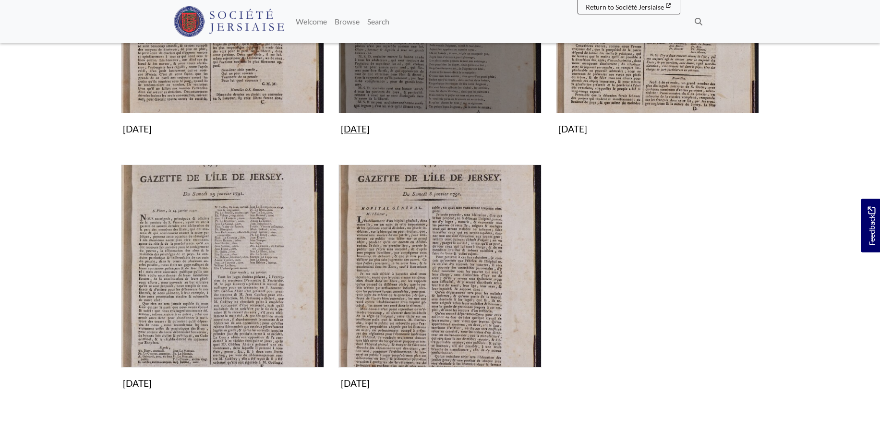
click at [417, 56] on img "Subcollection" at bounding box center [440, 11] width 203 height 203
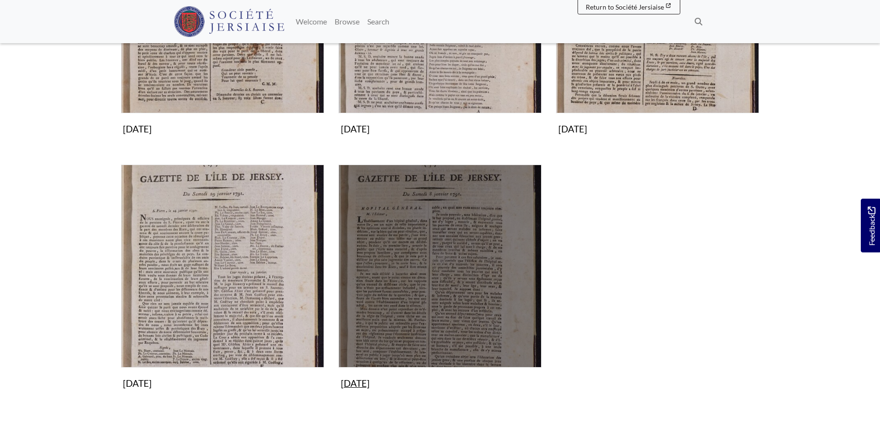
click at [431, 274] on img "Subcollection" at bounding box center [440, 266] width 203 height 203
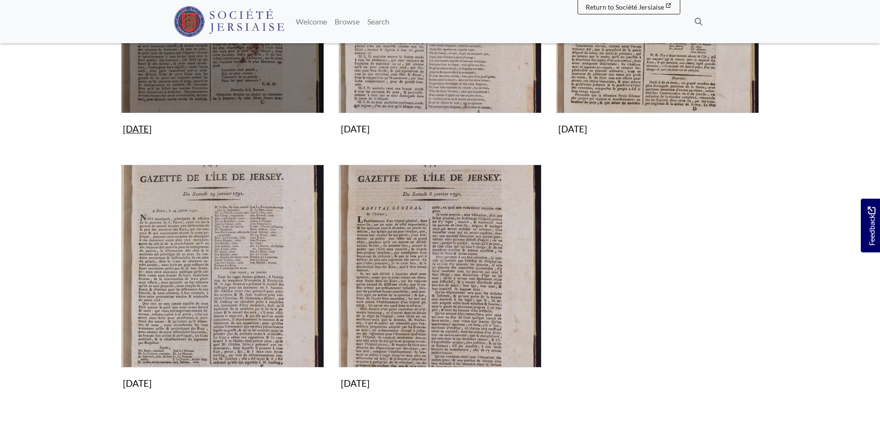
click at [253, 80] on img "Subcollection" at bounding box center [222, 11] width 203 height 203
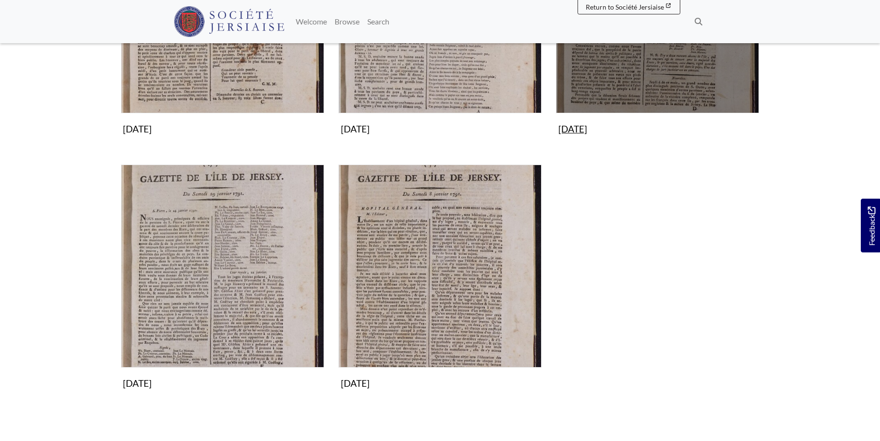
click at [667, 70] on img "Subcollection" at bounding box center [657, 11] width 203 height 203
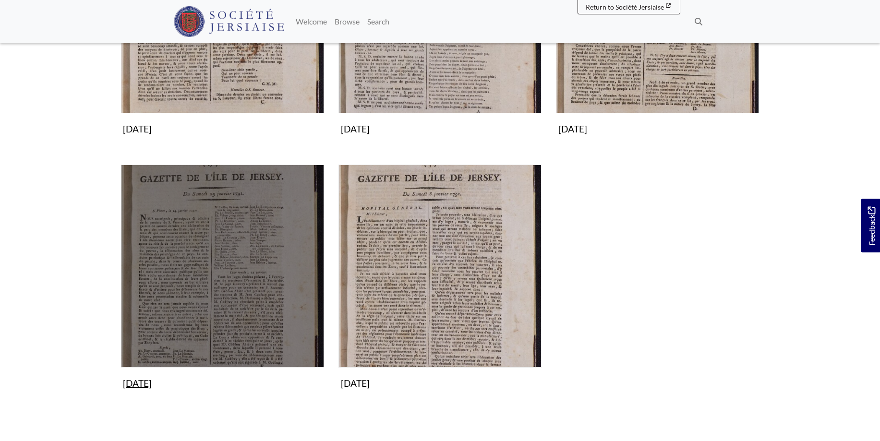
click at [255, 276] on img "Subcollection" at bounding box center [222, 266] width 203 height 203
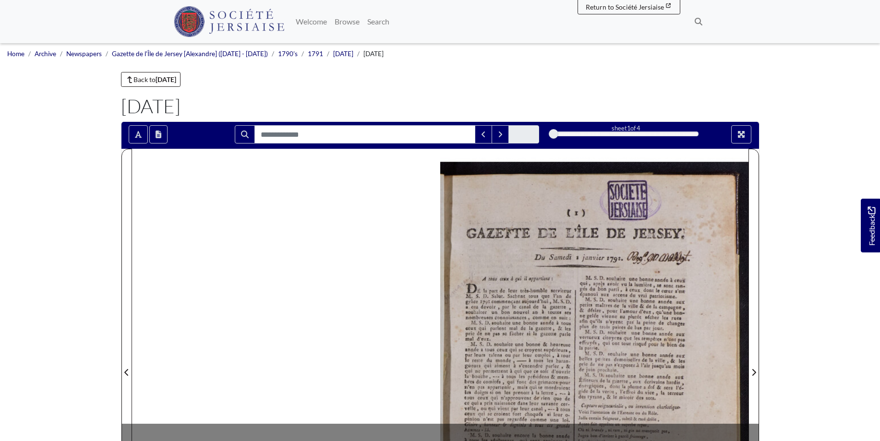
drag, startPoint x: 0, startPoint y: 0, endPoint x: 882, endPoint y: 186, distance: 901.5
click at [880, 186] on html "Menu" at bounding box center [440, 408] width 880 height 817
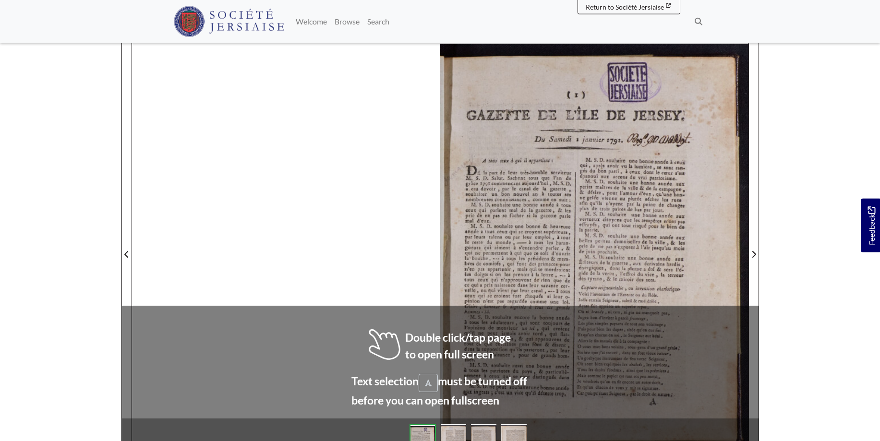
scroll to position [131, 0]
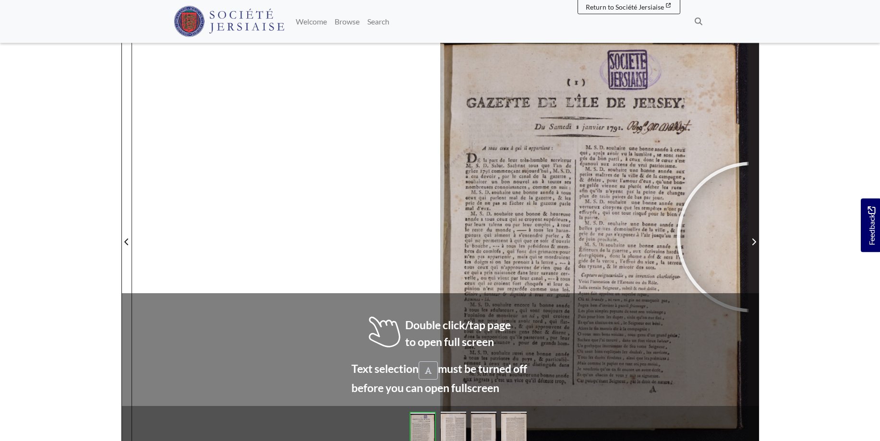
click at [752, 237] on span "Next Page" at bounding box center [754, 242] width 10 height 12
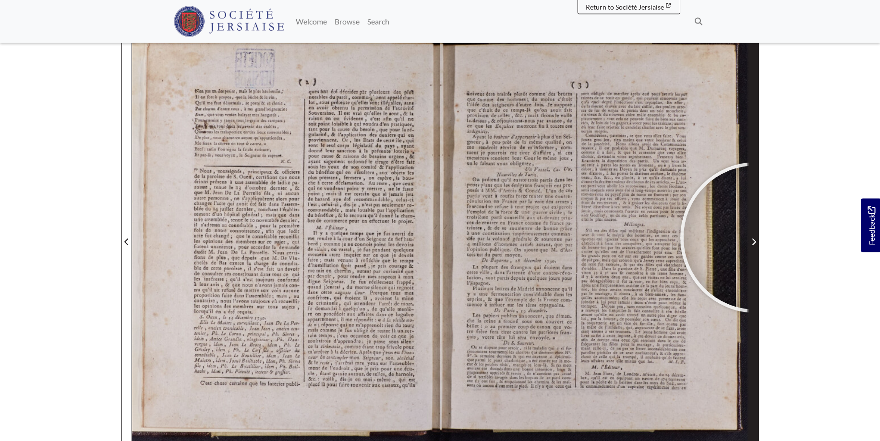
click at [756, 238] on span "Next Page" at bounding box center [754, 242] width 10 height 12
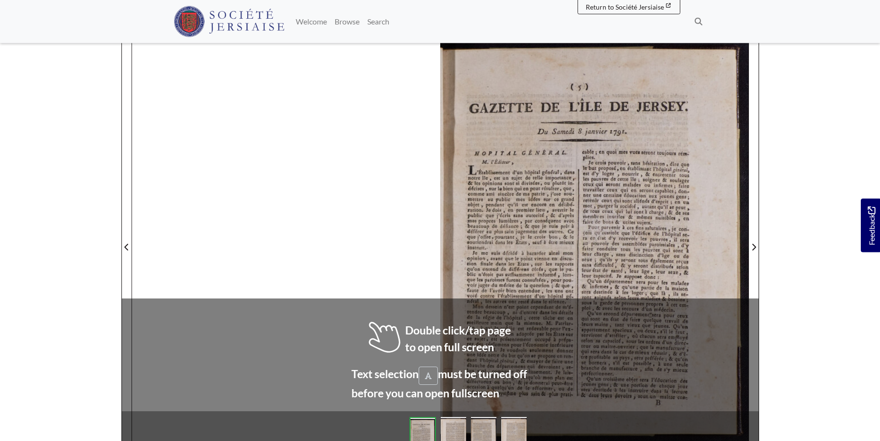
scroll to position [131, 0]
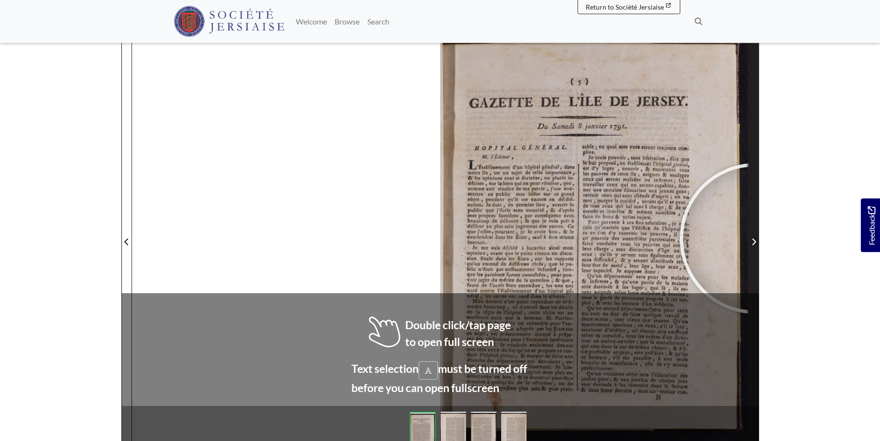
click at [755, 239] on icon "Next Page" at bounding box center [754, 242] width 5 height 8
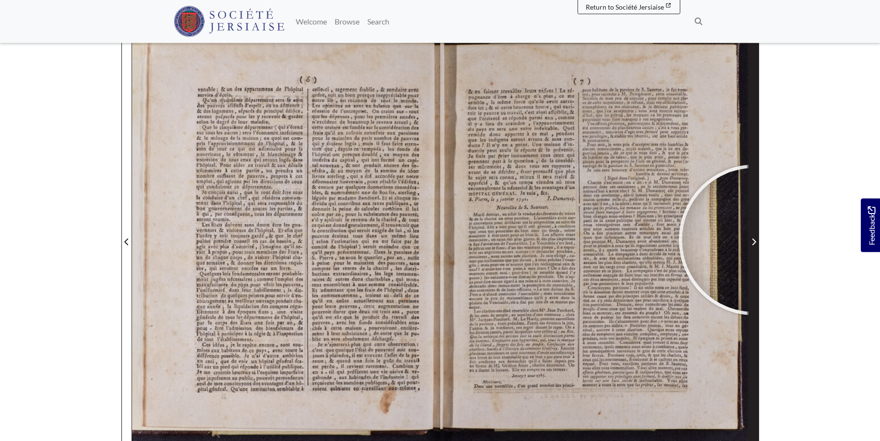
click at [754, 240] on icon "Next Page" at bounding box center [754, 242] width 5 height 8
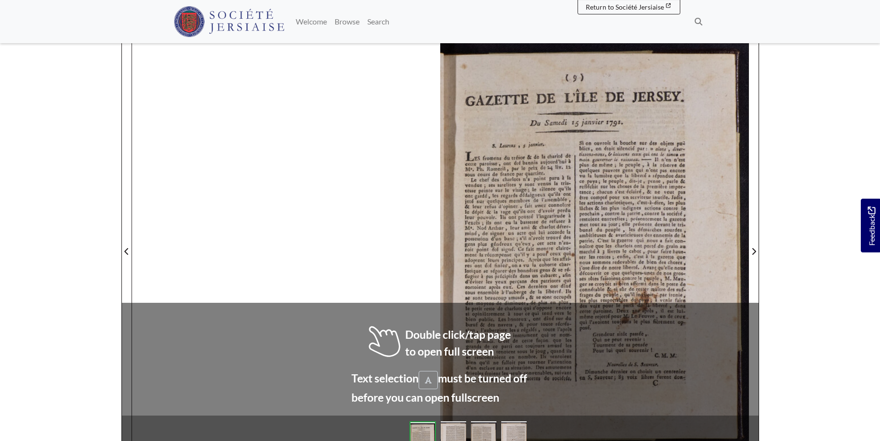
scroll to position [130, 0]
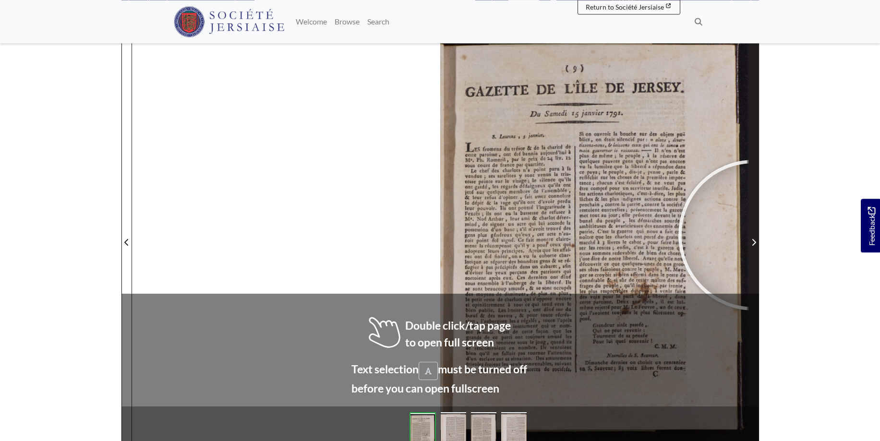
click at [754, 235] on span "Next Page" at bounding box center [754, 236] width 10 height 435
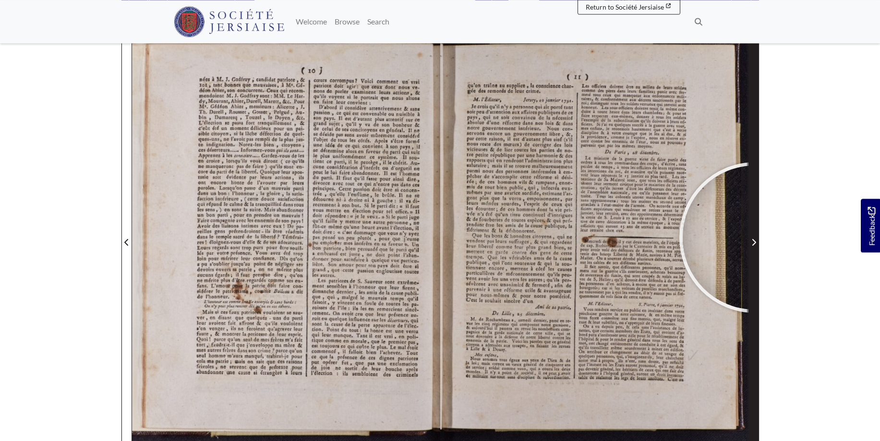
click at [755, 238] on span "Next Page" at bounding box center [754, 243] width 10 height 12
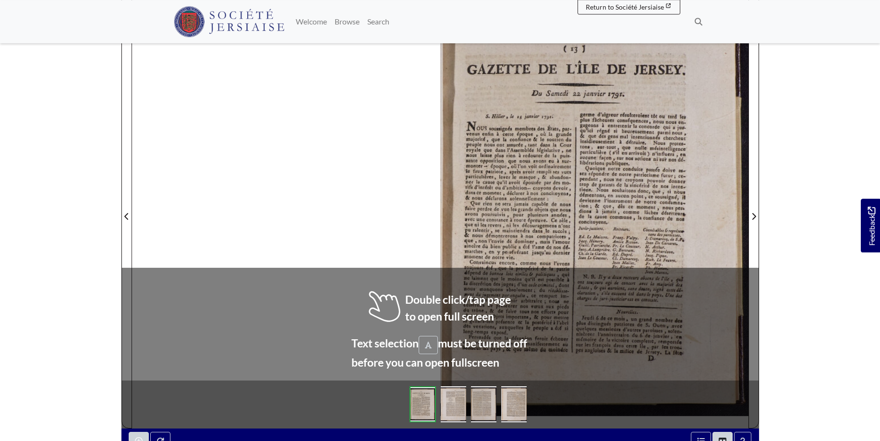
scroll to position [160, 0]
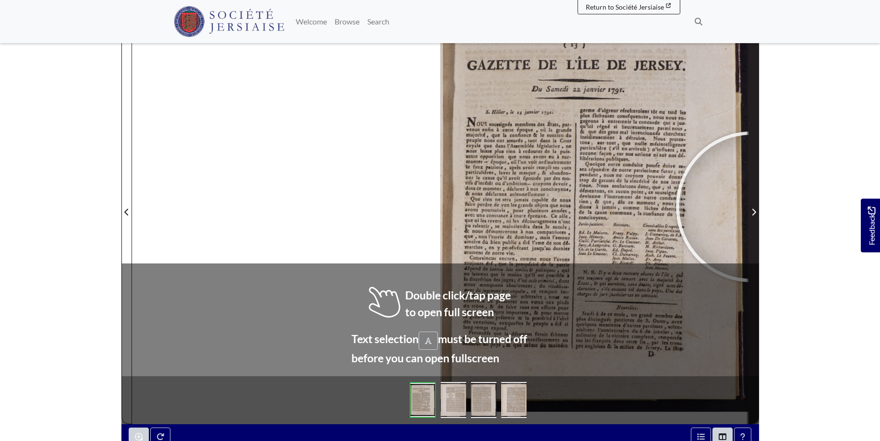
click at [752, 207] on span "Next Page" at bounding box center [754, 212] width 10 height 12
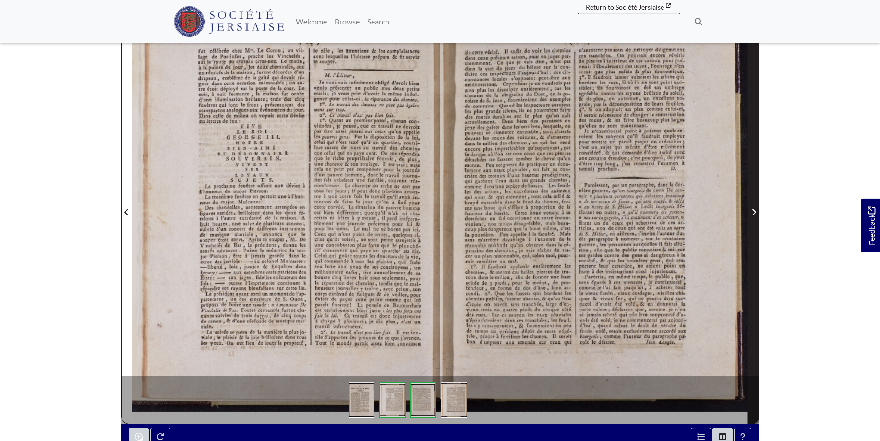
click at [752, 208] on span "Next Page" at bounding box center [754, 212] width 10 height 12
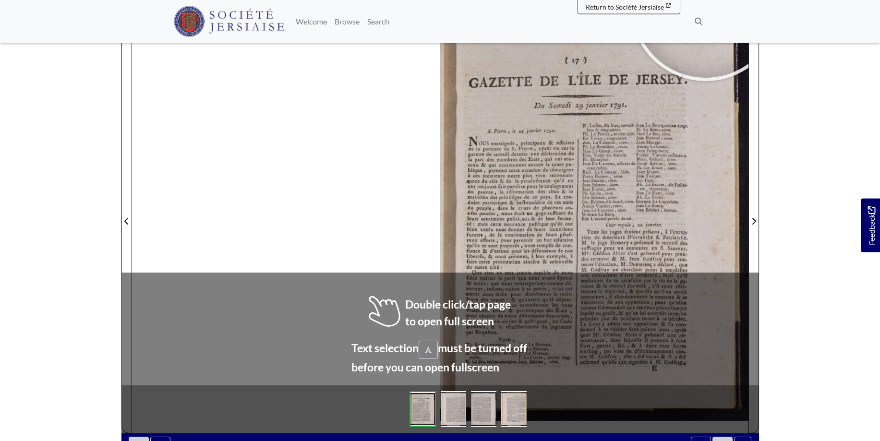
scroll to position [162, 0]
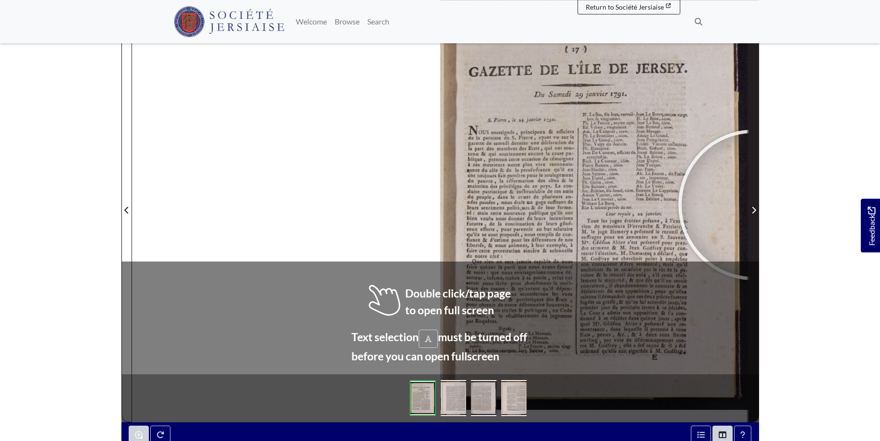
click at [754, 205] on span "Next Page" at bounding box center [754, 211] width 10 height 12
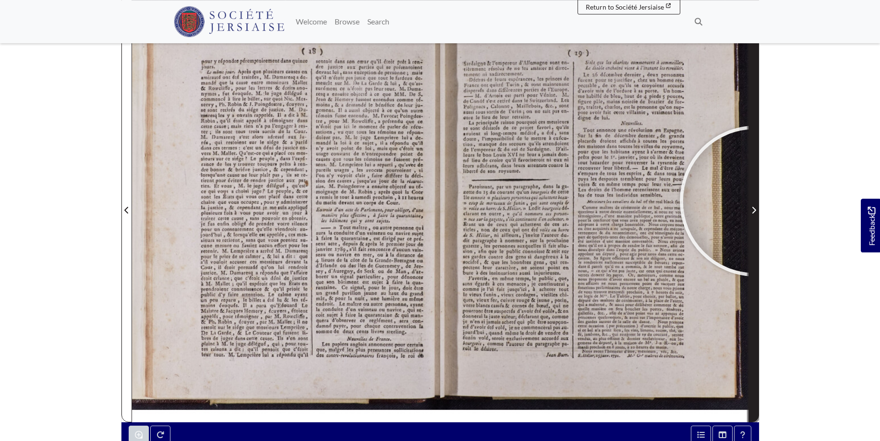
click at [755, 201] on span "Next Page" at bounding box center [754, 204] width 10 height 435
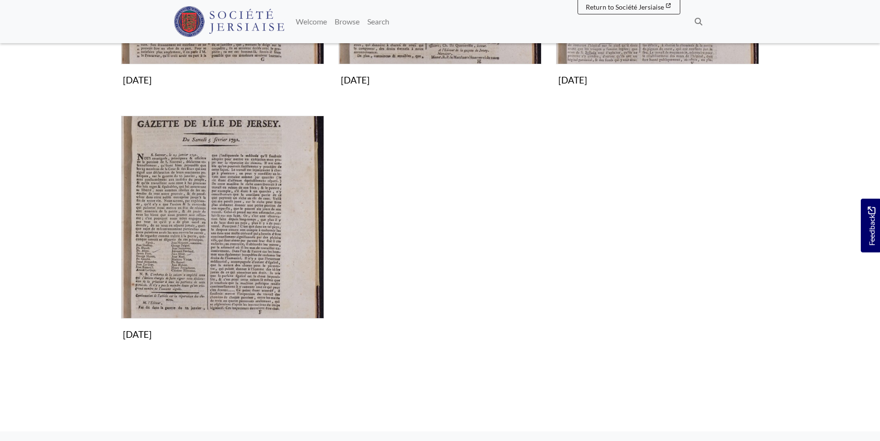
scroll to position [294, 0]
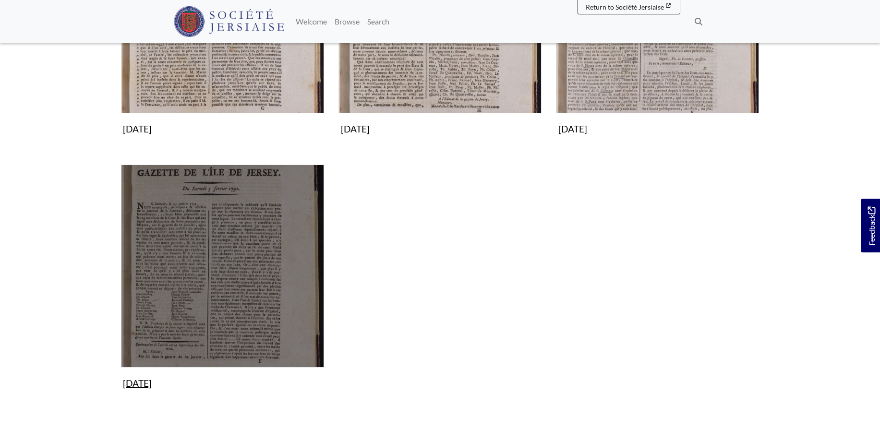
drag, startPoint x: 237, startPoint y: 284, endPoint x: 246, endPoint y: 268, distance: 17.9
click at [238, 282] on img "Subcollection" at bounding box center [222, 266] width 203 height 203
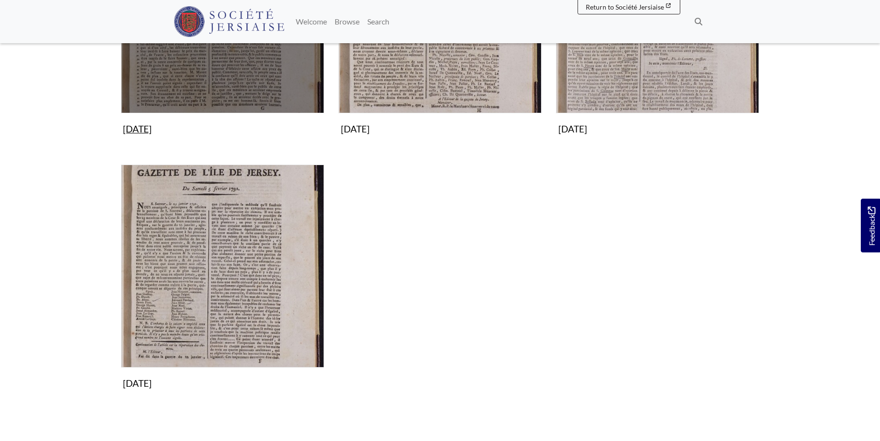
click at [240, 67] on img "Subcollection" at bounding box center [222, 11] width 203 height 203
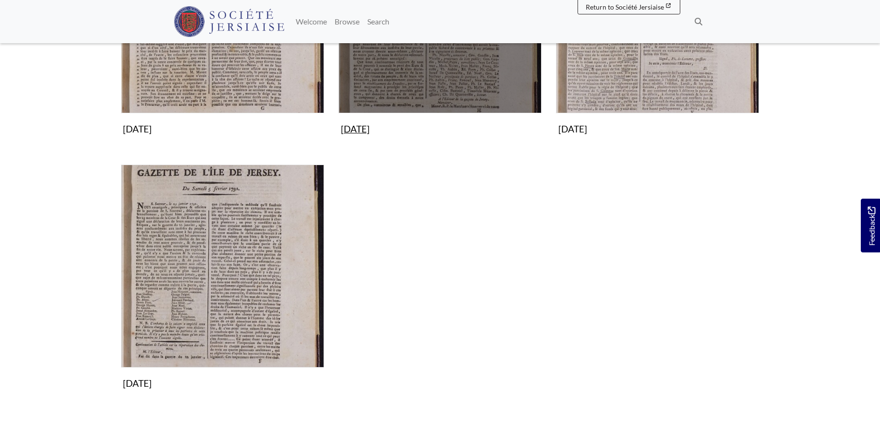
click at [462, 67] on img "Subcollection" at bounding box center [440, 11] width 203 height 203
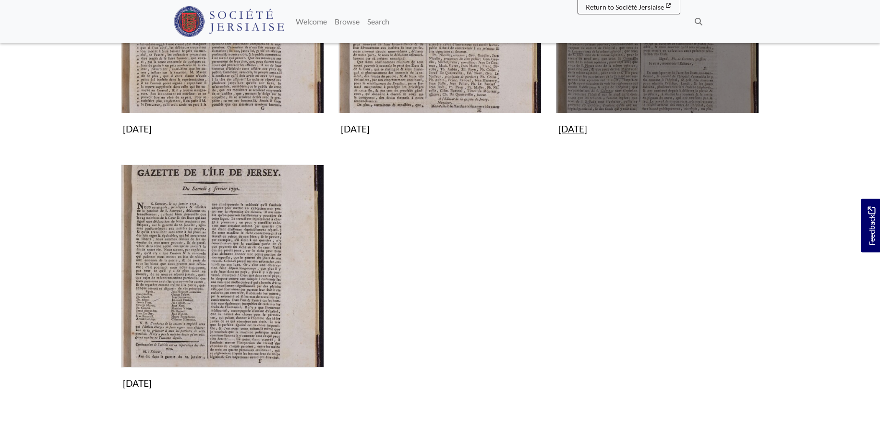
click at [613, 66] on img "Subcollection" at bounding box center [657, 11] width 203 height 203
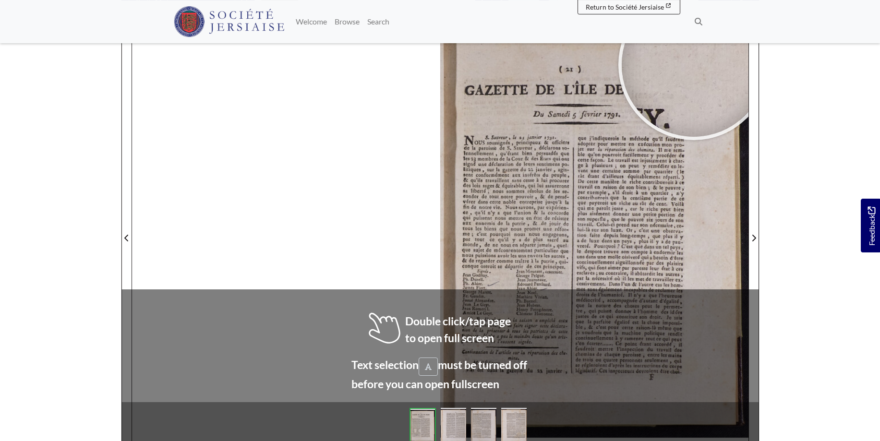
scroll to position [153, 0]
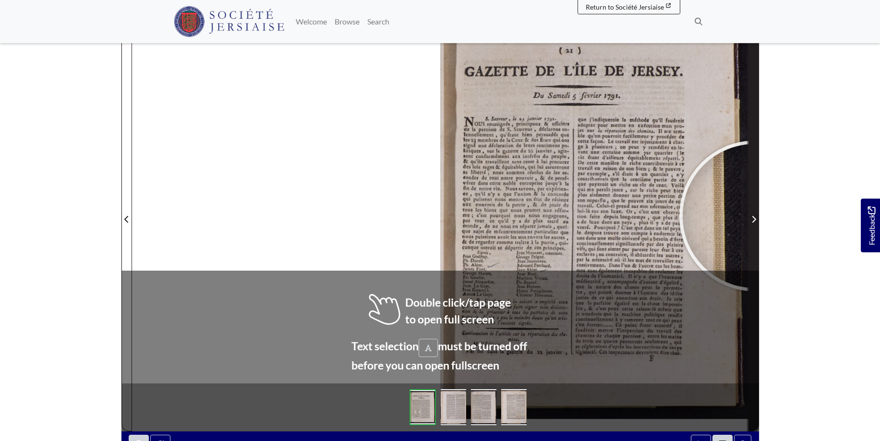
click at [755, 216] on icon "Next Page" at bounding box center [754, 220] width 5 height 8
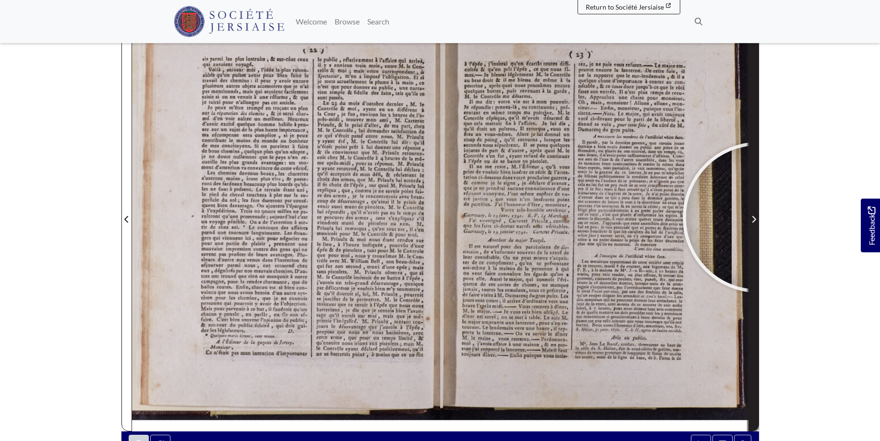
click at [758, 218] on span "Next Page" at bounding box center [754, 220] width 10 height 12
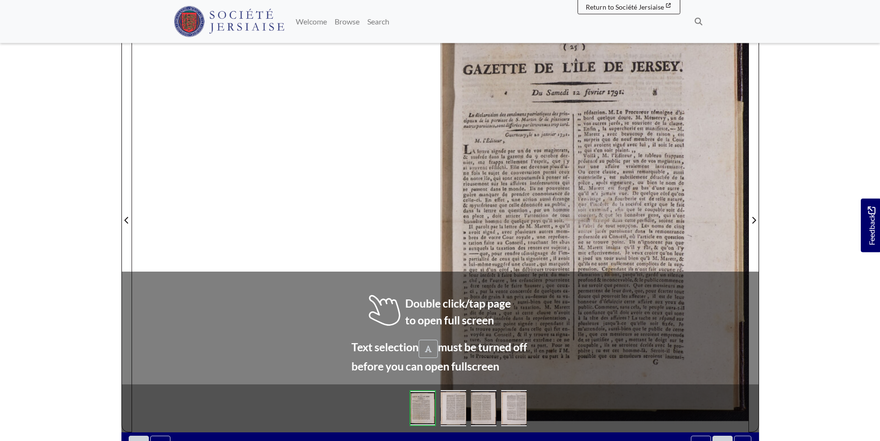
scroll to position [153, 0]
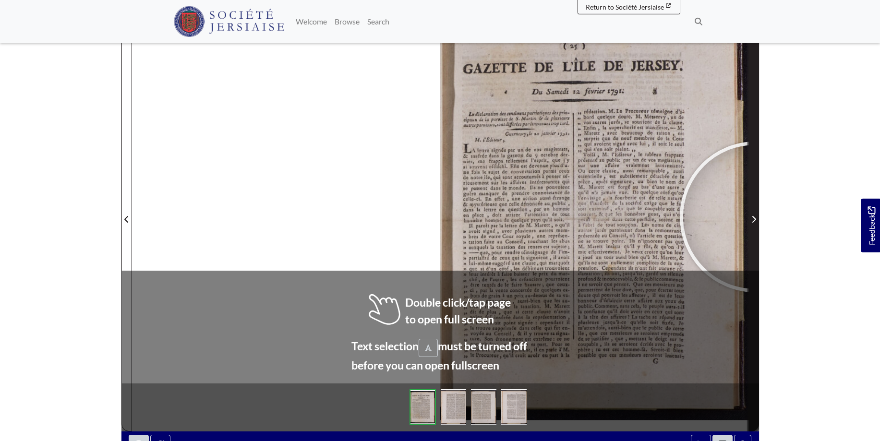
click at [755, 217] on icon "Next Page" at bounding box center [754, 220] width 5 height 8
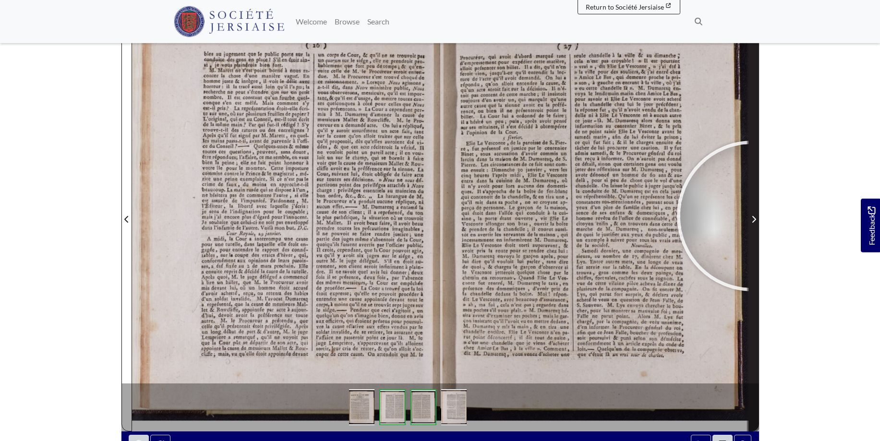
click at [752, 216] on icon "Next Page" at bounding box center [754, 220] width 5 height 8
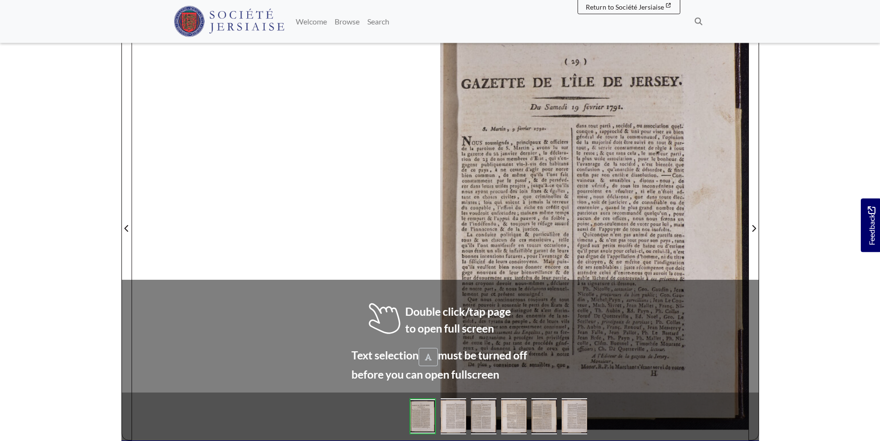
scroll to position [157, 0]
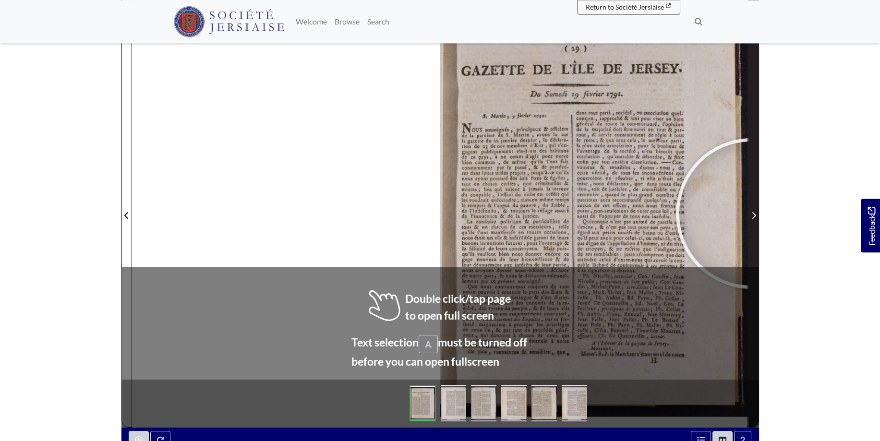
click at [752, 214] on icon "Next Page" at bounding box center [754, 216] width 5 height 8
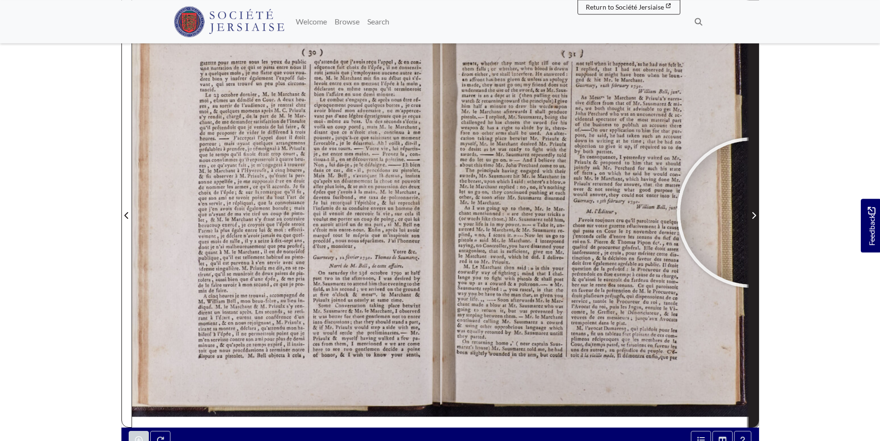
click at [752, 213] on icon "Next Page" at bounding box center [754, 216] width 5 height 8
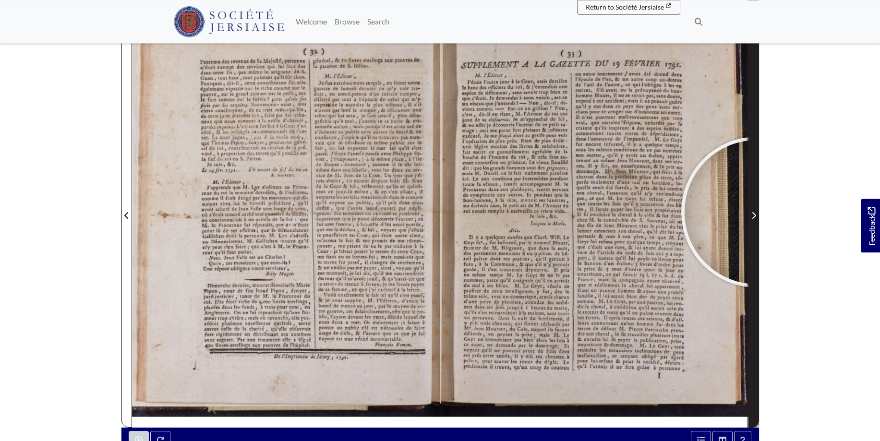
click at [757, 212] on span "Next Page" at bounding box center [754, 216] width 10 height 12
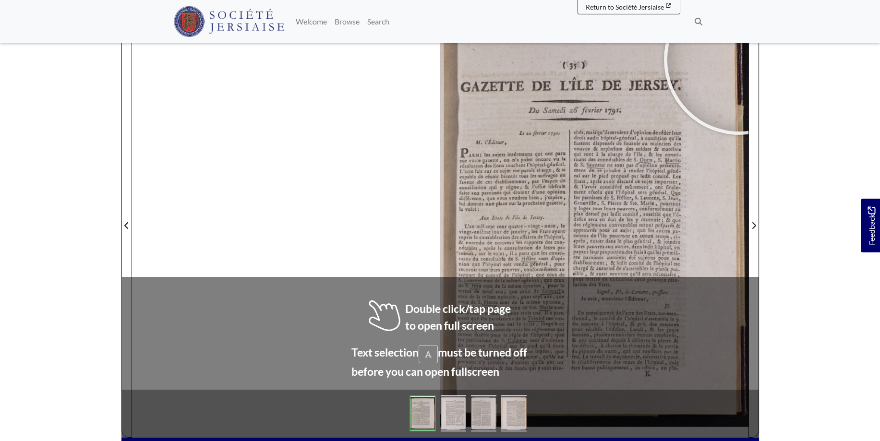
scroll to position [148, 0]
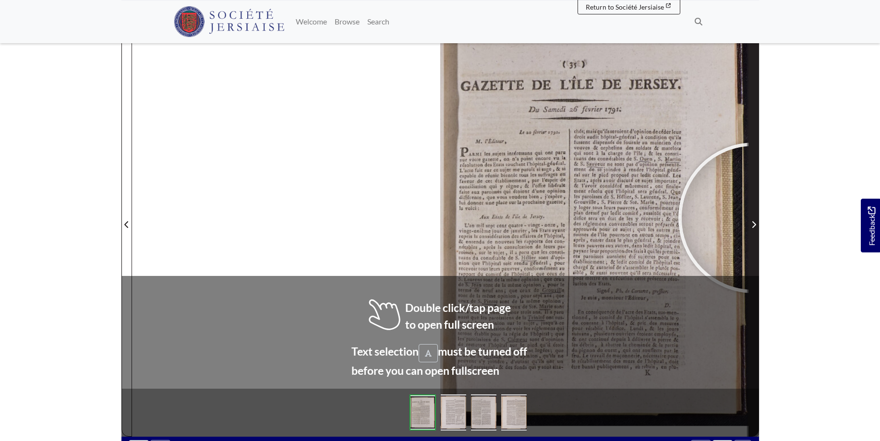
click at [754, 218] on span "Next Page" at bounding box center [754, 218] width 10 height 435
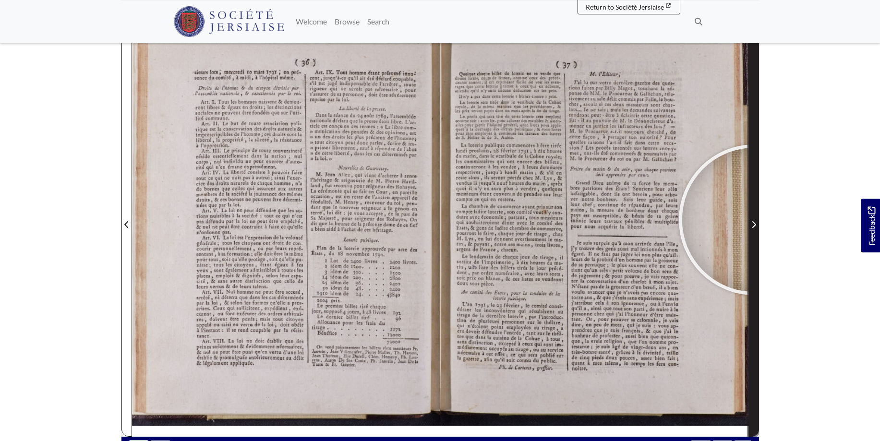
click at [754, 220] on span "Next Page" at bounding box center [754, 225] width 10 height 12
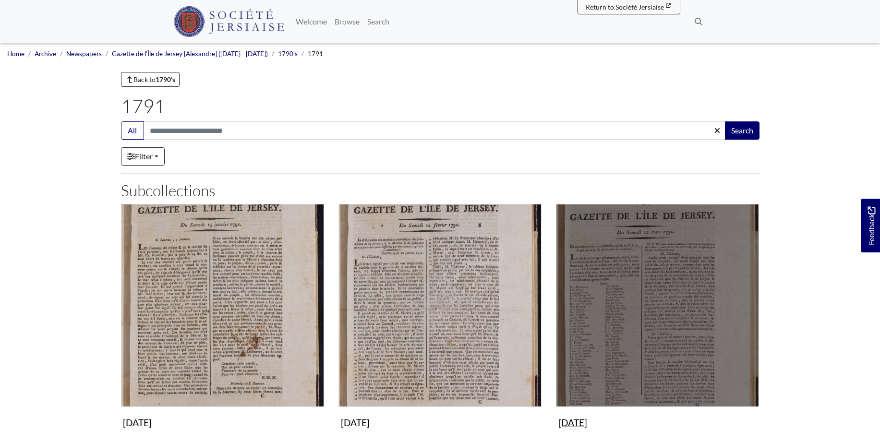
click at [687, 292] on img "Subcollection" at bounding box center [657, 305] width 203 height 203
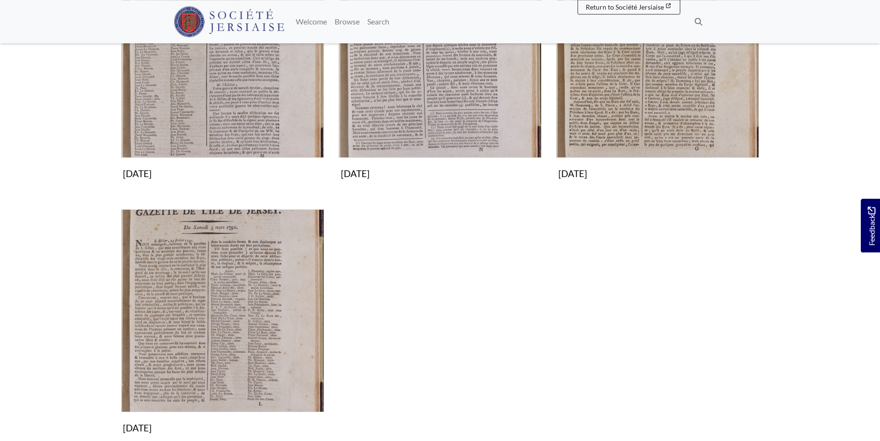
scroll to position [294, 0]
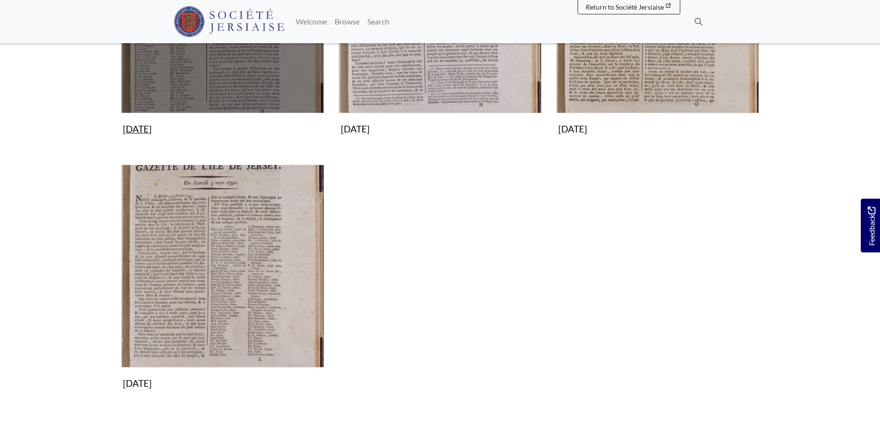
click at [260, 66] on img "Subcollection" at bounding box center [222, 11] width 203 height 203
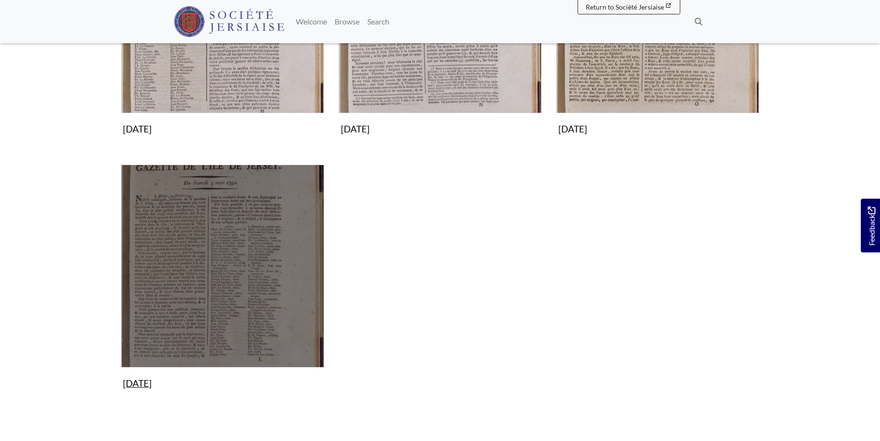
click at [237, 314] on img "Subcollection" at bounding box center [222, 266] width 203 height 203
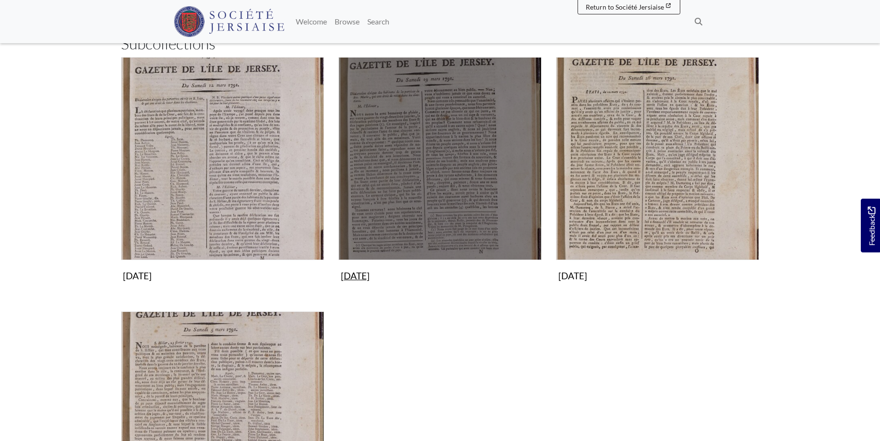
click at [462, 146] on img "Subcollection" at bounding box center [440, 158] width 203 height 203
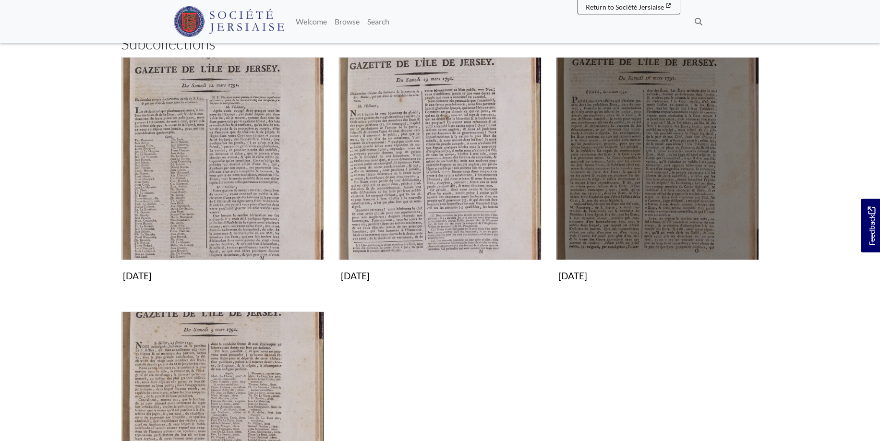
click at [675, 157] on img "Subcollection" at bounding box center [657, 158] width 203 height 203
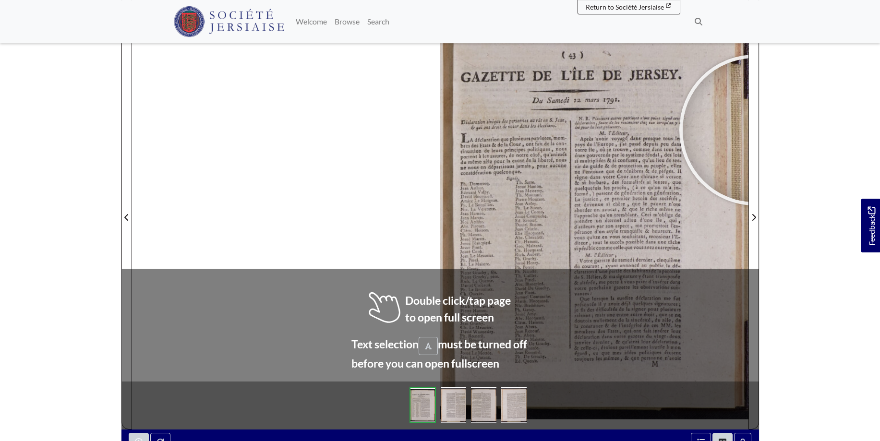
scroll to position [161, 0]
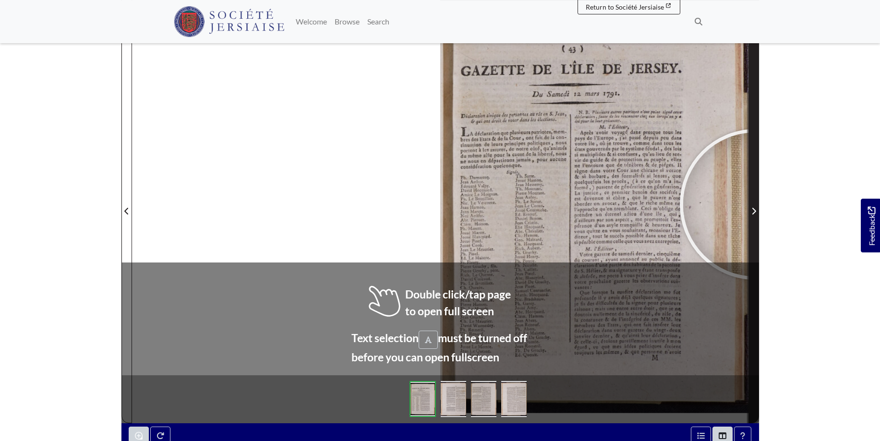
click at [755, 205] on span "Next Page" at bounding box center [754, 205] width 10 height 435
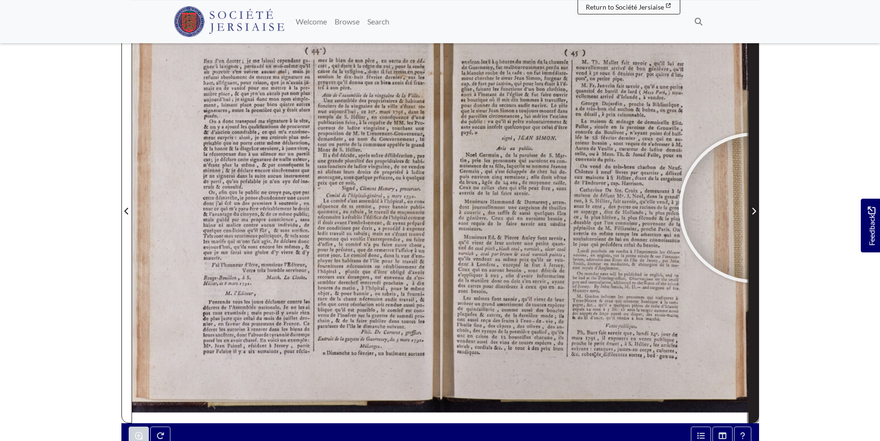
click at [754, 208] on icon "Next Page" at bounding box center [754, 211] width 5 height 8
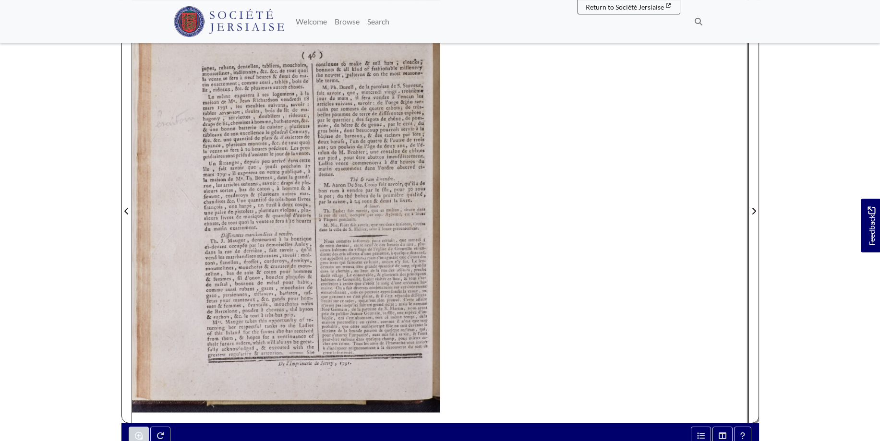
scroll to position [203, 0]
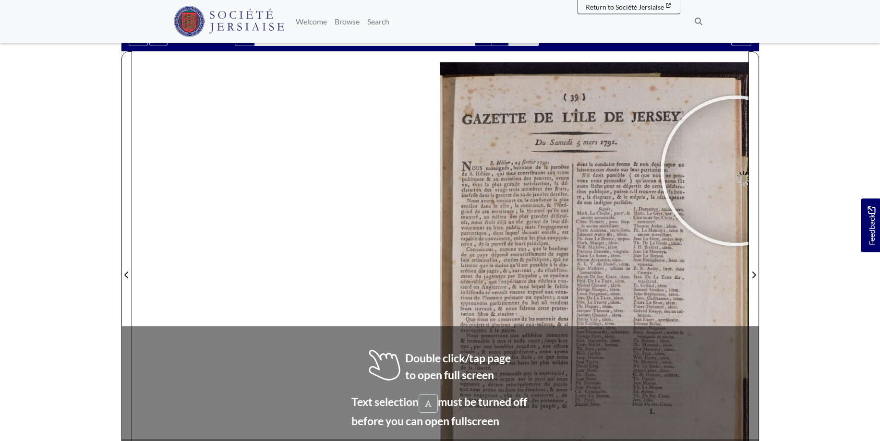
scroll to position [111, 0]
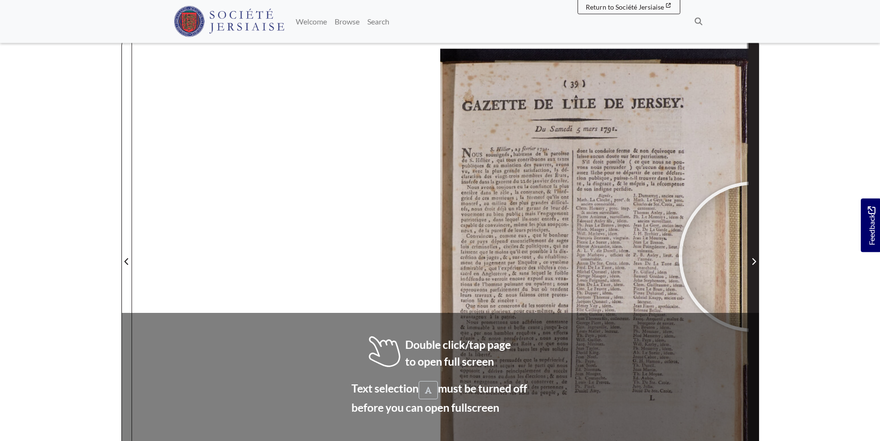
click at [755, 257] on span "Next Page" at bounding box center [754, 262] width 10 height 12
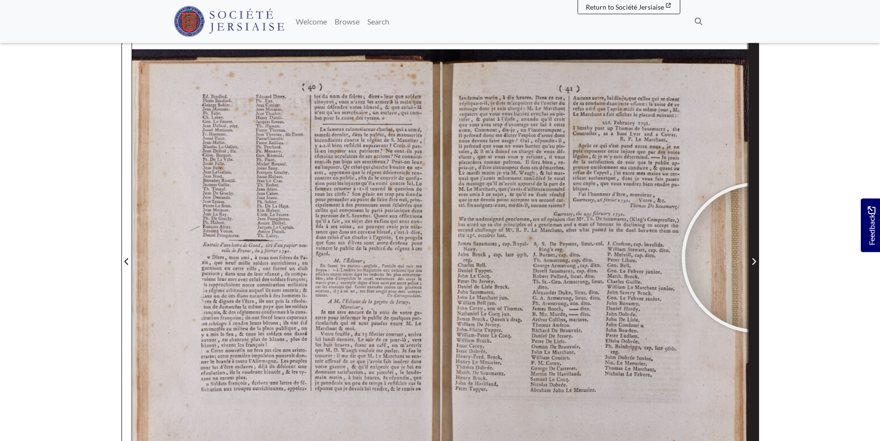
click at [758, 258] on span "Next Page" at bounding box center [754, 262] width 10 height 12
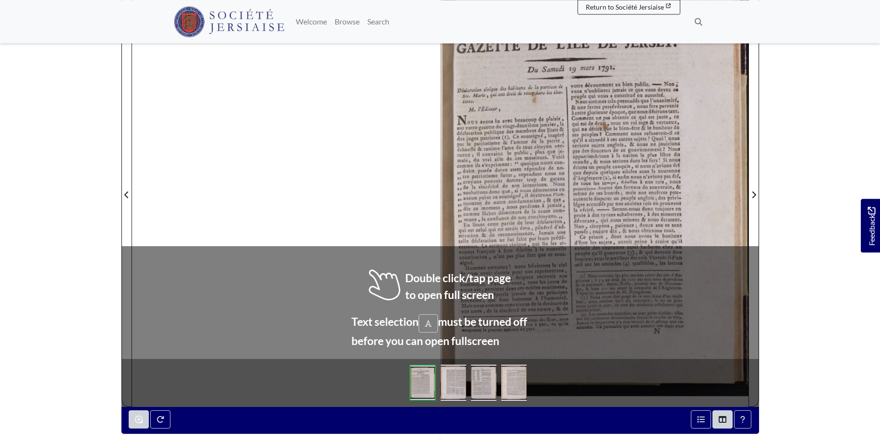
scroll to position [179, 0]
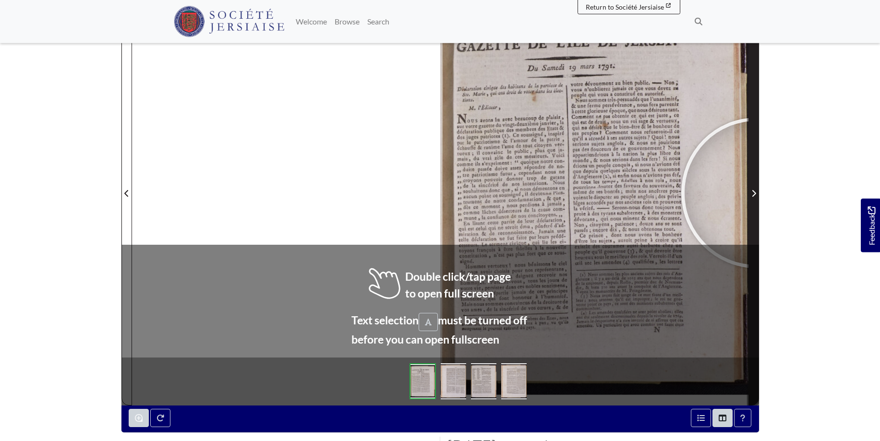
click at [758, 193] on span "Next Page" at bounding box center [754, 194] width 10 height 12
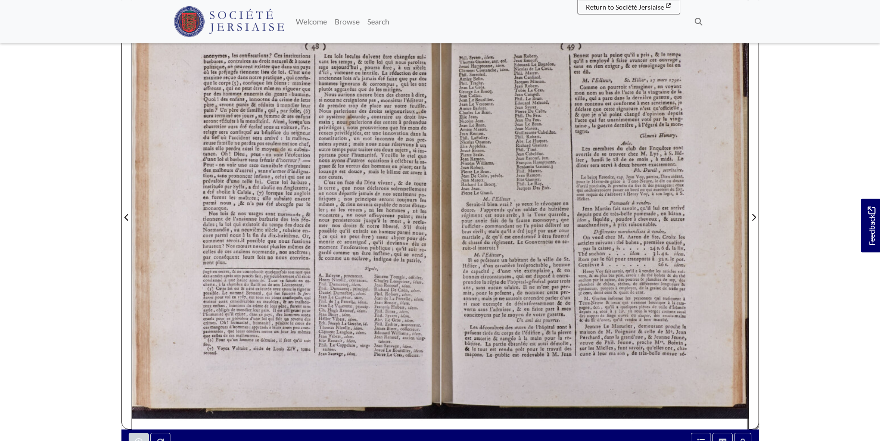
scroll to position [147, 0]
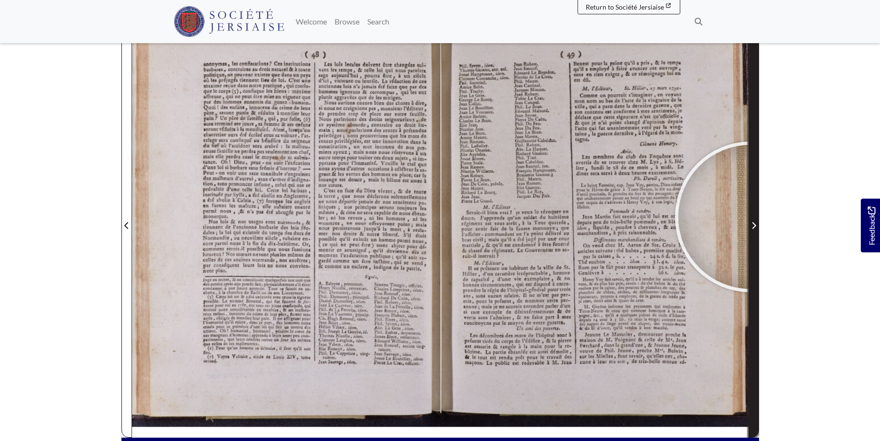
click at [751, 217] on span "Next Page" at bounding box center [754, 219] width 10 height 435
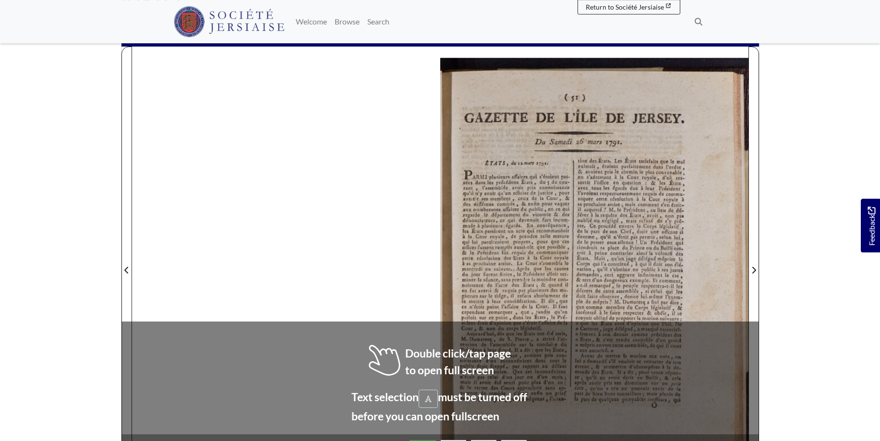
scroll to position [119, 0]
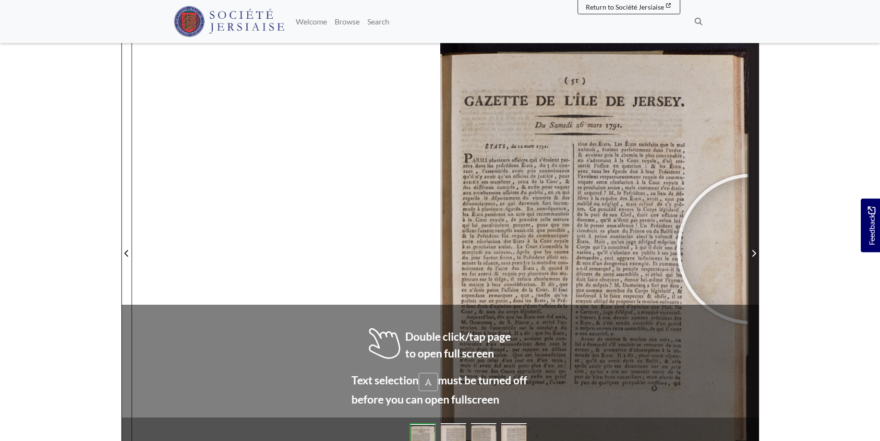
click at [752, 249] on span "Next Page" at bounding box center [754, 254] width 10 height 12
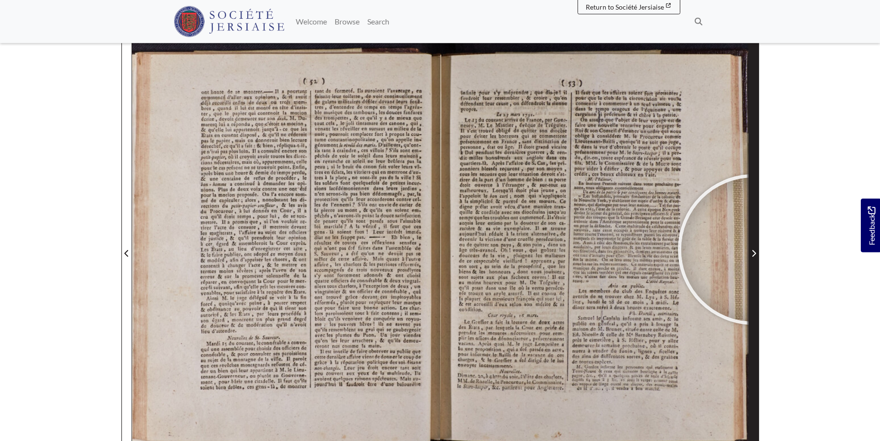
click at [753, 250] on span "Next Page" at bounding box center [754, 254] width 10 height 12
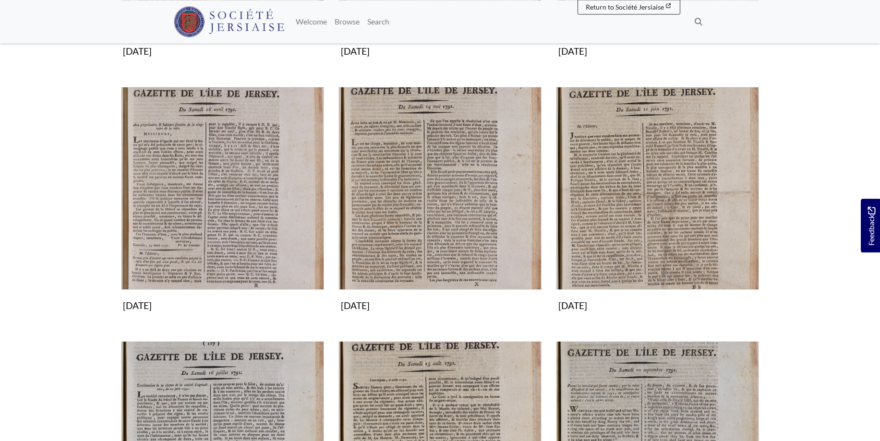
scroll to position [441, 0]
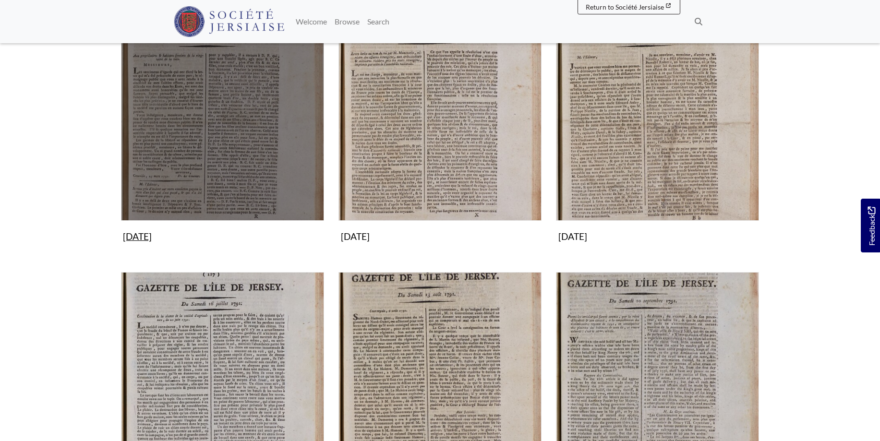
click at [198, 98] on img "Subcollection" at bounding box center [222, 119] width 203 height 203
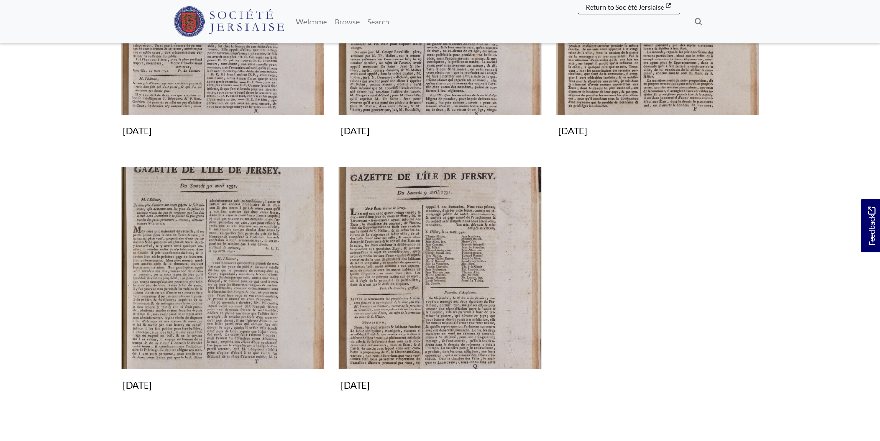
scroll to position [294, 0]
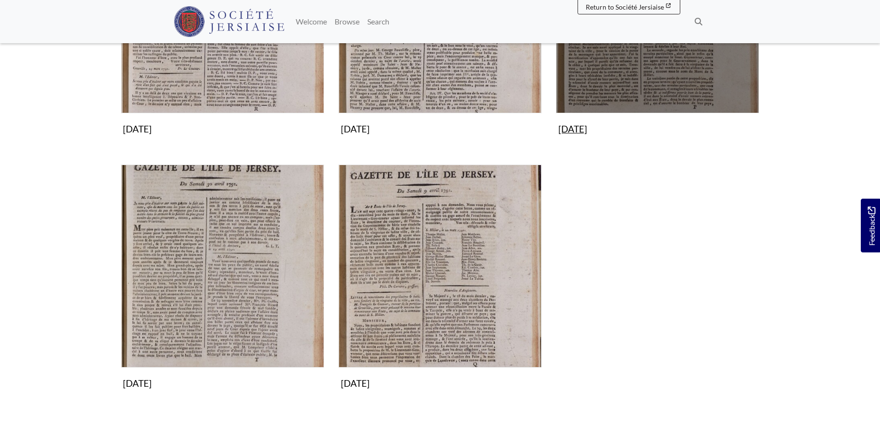
click at [659, 73] on img "Subcollection" at bounding box center [657, 11] width 203 height 203
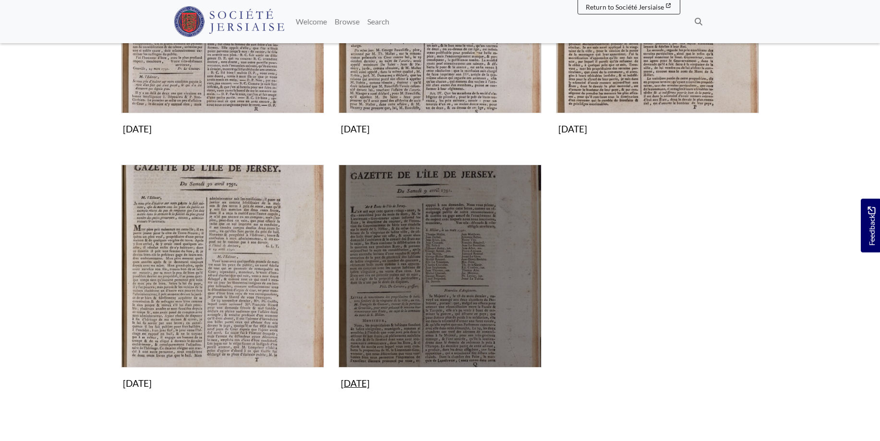
click at [485, 267] on img "Subcollection" at bounding box center [440, 266] width 203 height 203
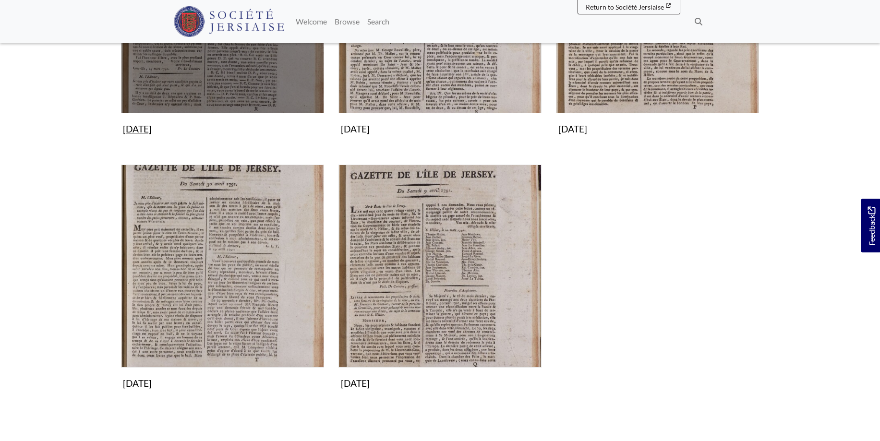
click at [243, 73] on img "Subcollection" at bounding box center [222, 11] width 203 height 203
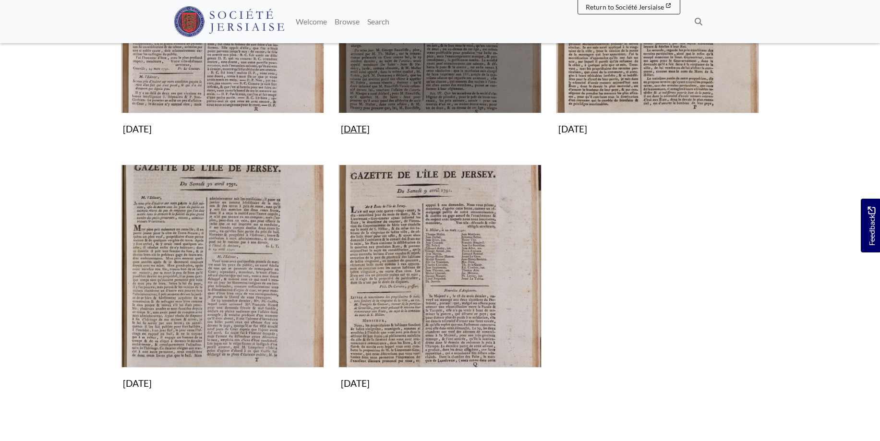
click at [435, 55] on img "Subcollection" at bounding box center [440, 11] width 203 height 203
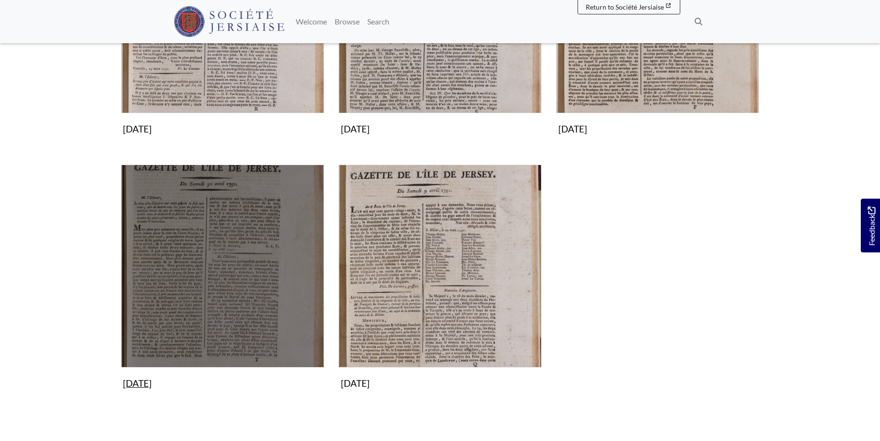
click at [212, 241] on img "Subcollection" at bounding box center [222, 266] width 203 height 203
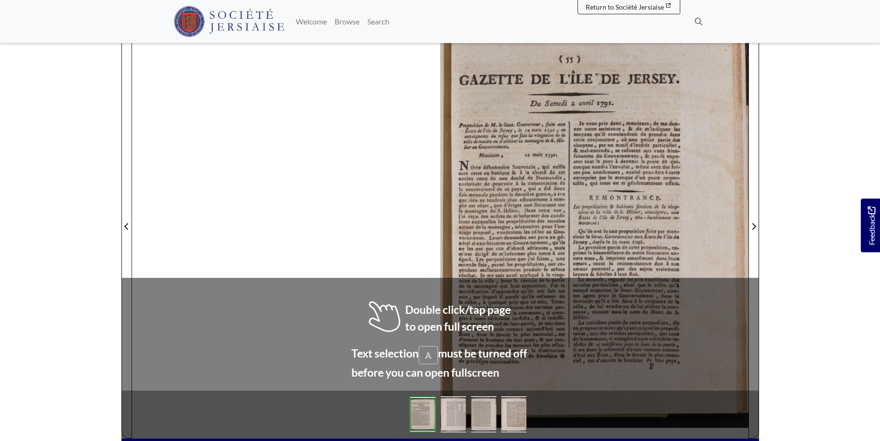
scroll to position [169, 0]
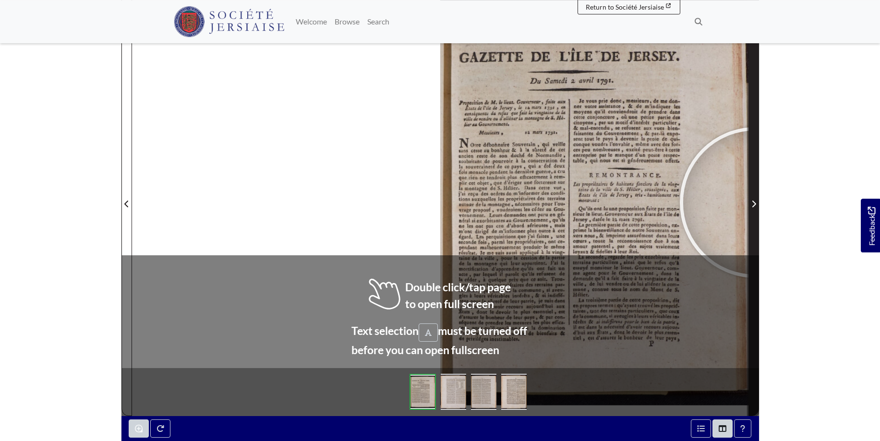
click at [755, 203] on icon "Next Page" at bounding box center [754, 204] width 5 height 8
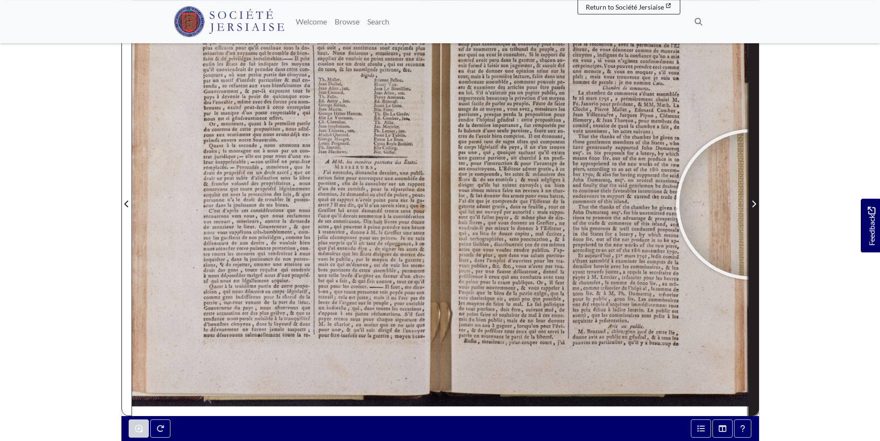
click at [753, 204] on icon "Next Page" at bounding box center [754, 204] width 5 height 8
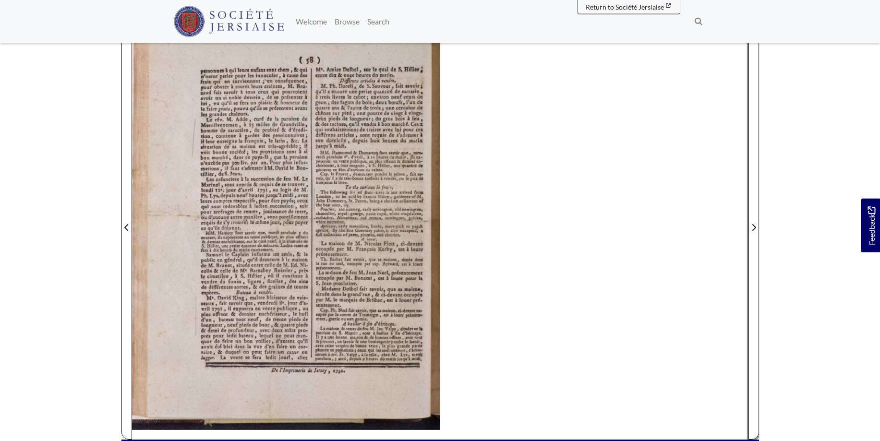
scroll to position [138, 0]
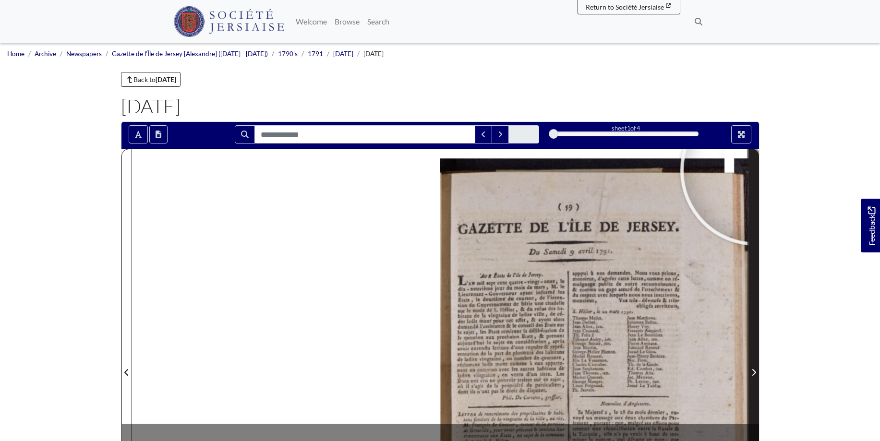
click at [755, 170] on span "Next Page" at bounding box center [754, 366] width 10 height 435
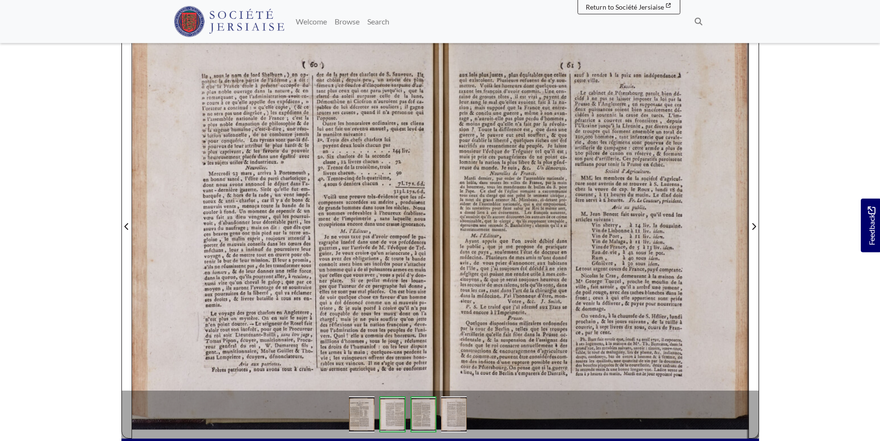
scroll to position [147, 0]
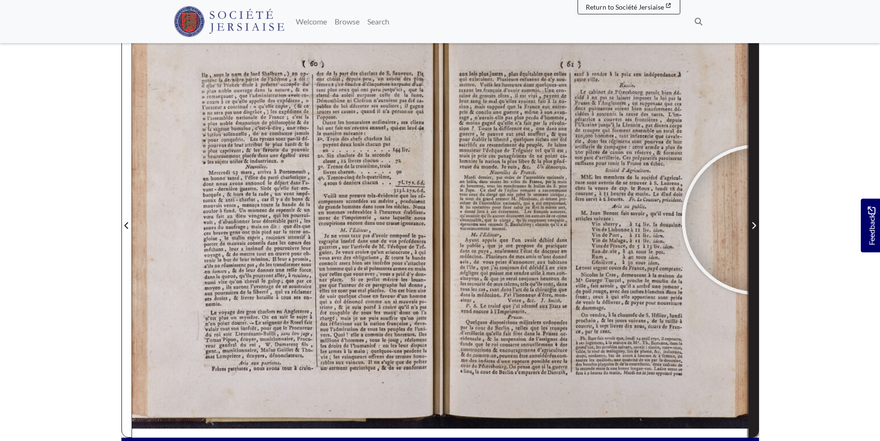
click at [757, 220] on span "Next Page" at bounding box center [754, 219] width 10 height 435
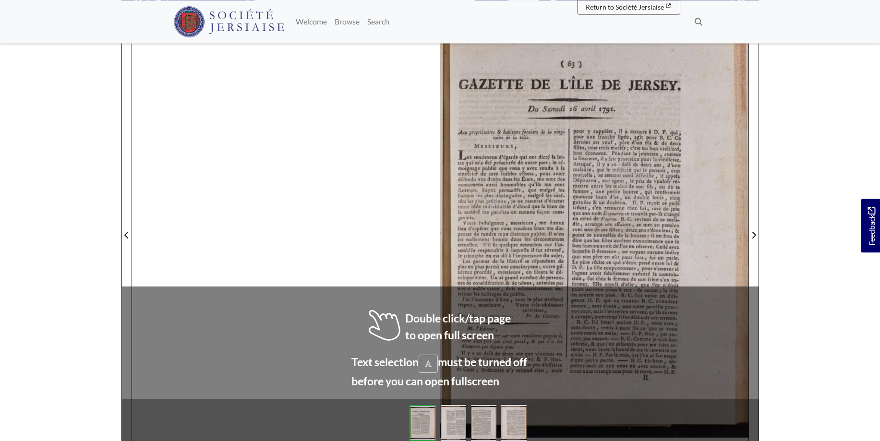
scroll to position [144, 0]
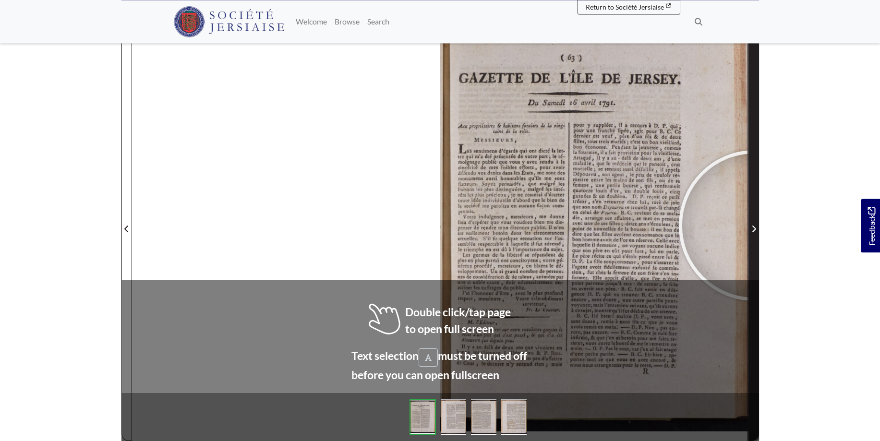
click at [754, 226] on span "Next Page" at bounding box center [754, 229] width 10 height 12
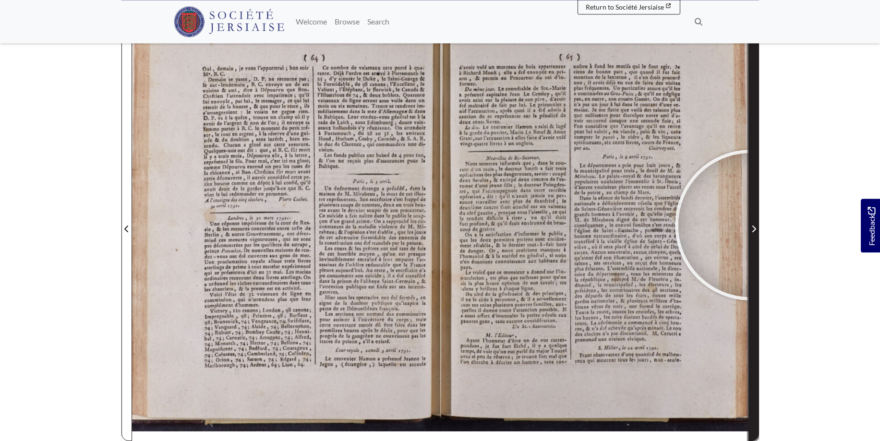
click at [751, 225] on span "Next Page" at bounding box center [754, 229] width 10 height 12
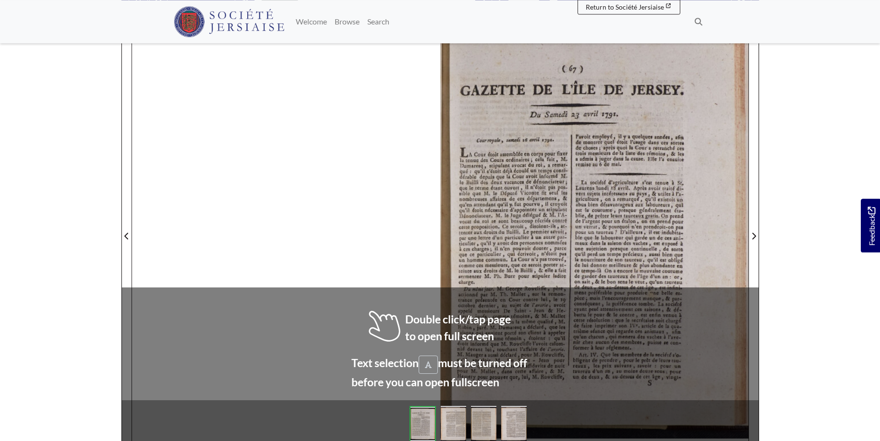
scroll to position [139, 0]
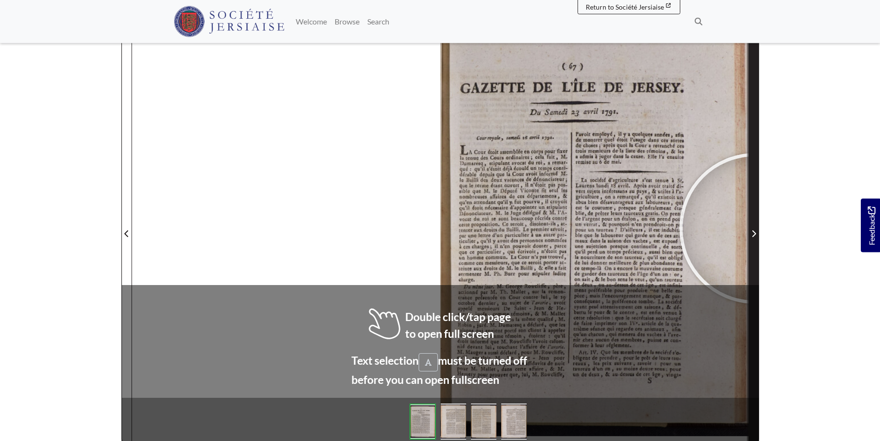
click at [755, 229] on span "Next Page" at bounding box center [754, 234] width 10 height 12
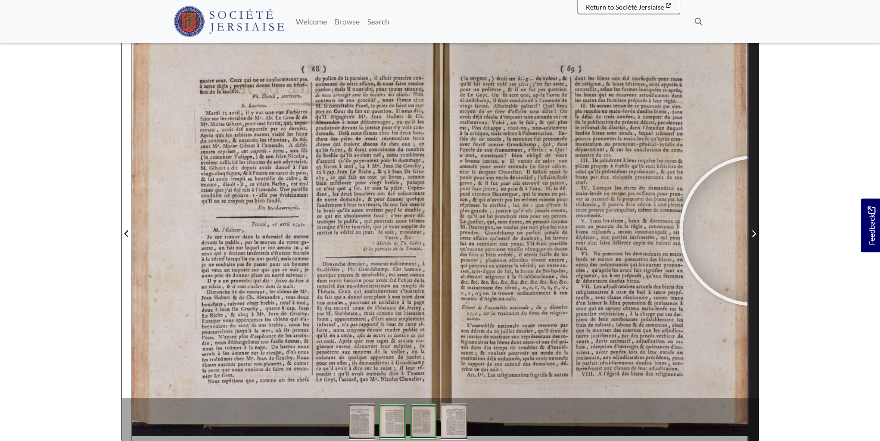
click at [755, 231] on icon "Next Page" at bounding box center [754, 234] width 5 height 8
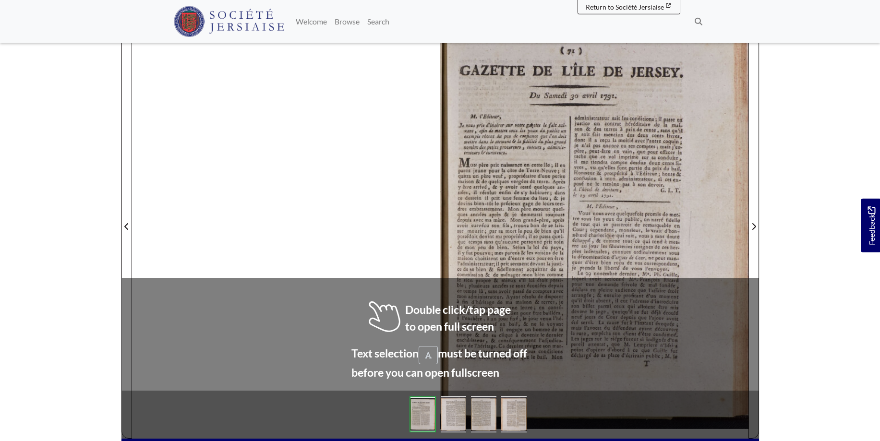
scroll to position [152, 0]
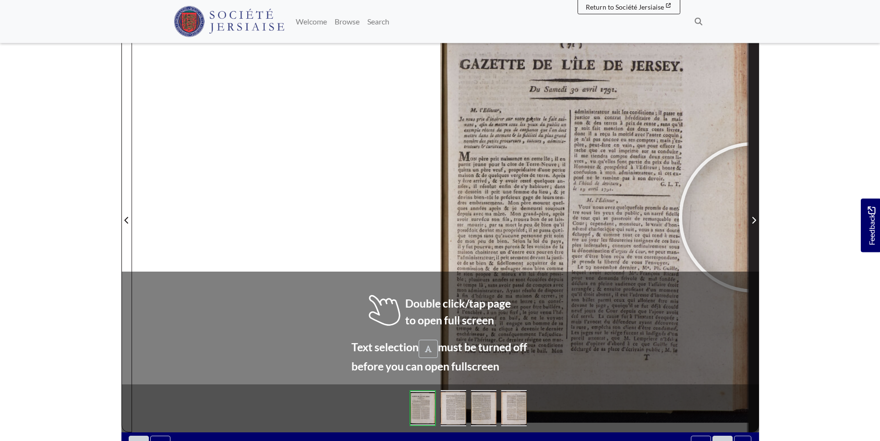
click at [755, 218] on icon "Next Page" at bounding box center [754, 221] width 5 height 8
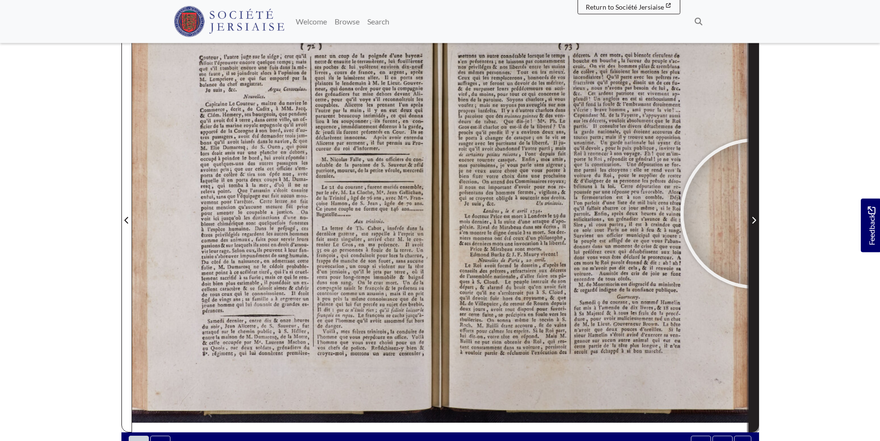
click at [756, 214] on span "Next Page" at bounding box center [754, 214] width 10 height 435
